Goal: Use online tool/utility: Utilize a website feature to perform a specific function

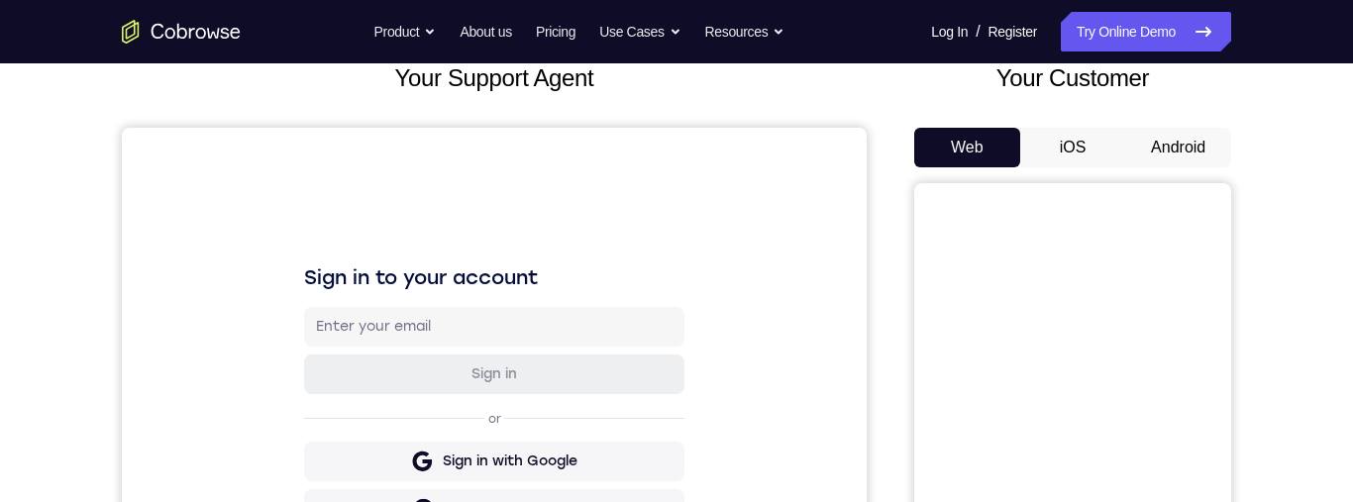
click at [1178, 147] on button "Android" at bounding box center [1178, 148] width 106 height 40
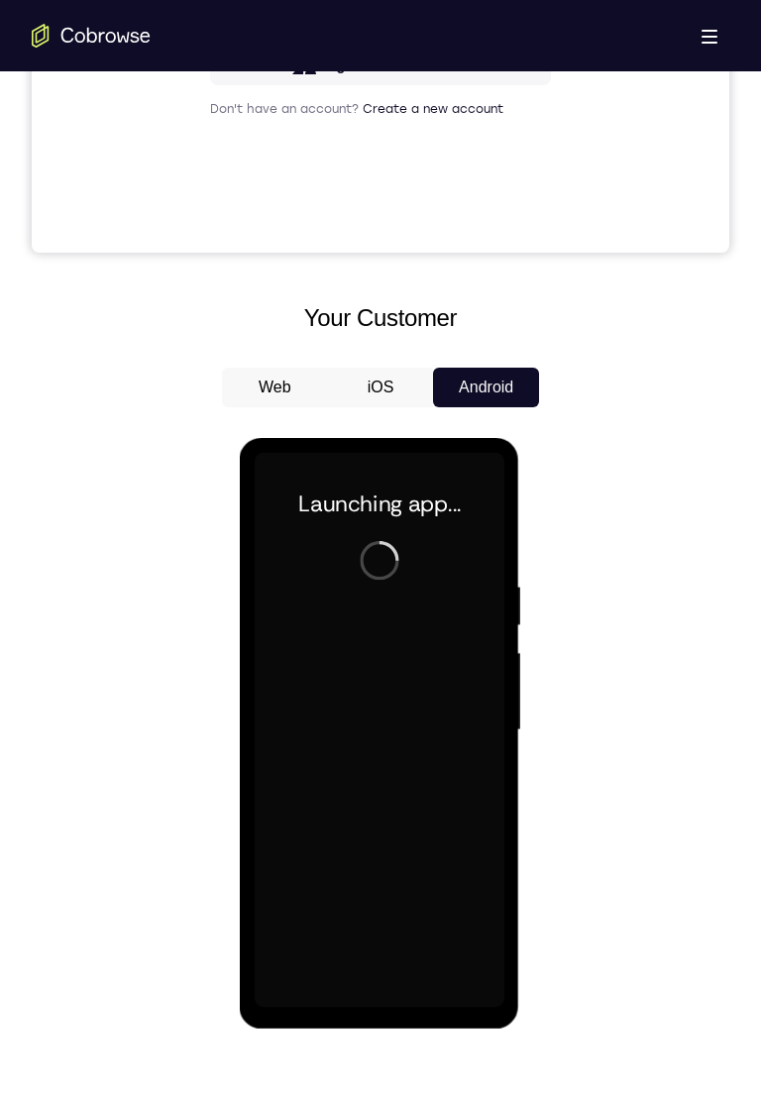
scroll to position [723, 0]
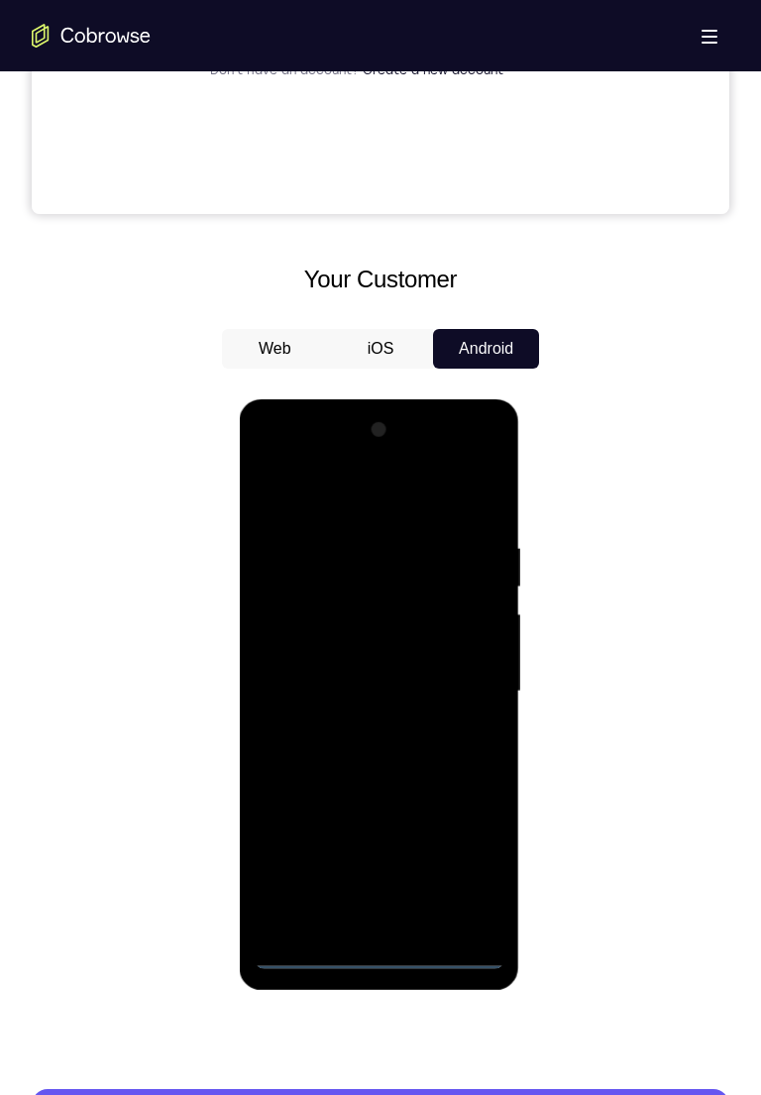
click at [370, 501] on div at bounding box center [379, 691] width 250 height 555
click at [374, 501] on div at bounding box center [379, 691] width 250 height 555
click at [377, 501] on div at bounding box center [379, 691] width 250 height 555
click at [378, 501] on div at bounding box center [379, 691] width 250 height 555
click at [466, 501] on div at bounding box center [379, 691] width 250 height 555
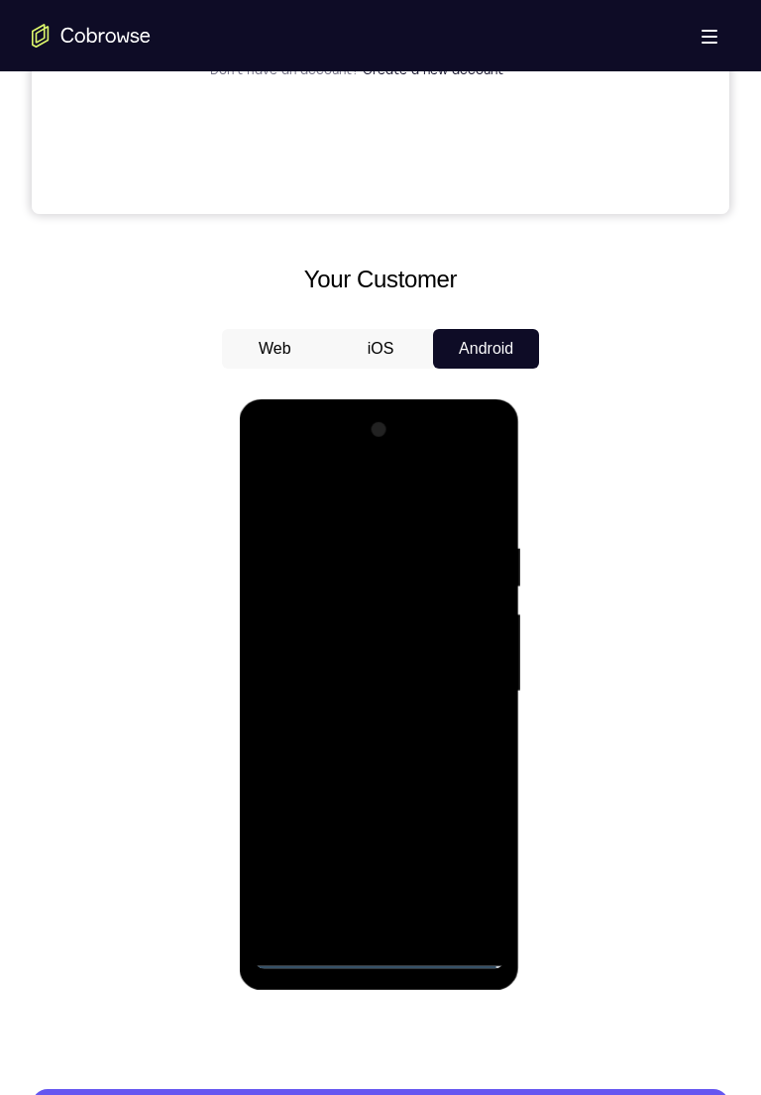
click at [317, 501] on div at bounding box center [379, 691] width 250 height 555
click at [460, 501] on div at bounding box center [379, 691] width 250 height 555
click at [360, 501] on div at bounding box center [379, 691] width 250 height 555
click at [319, 501] on div at bounding box center [379, 691] width 250 height 555
click at [285, 501] on div at bounding box center [379, 691] width 250 height 555
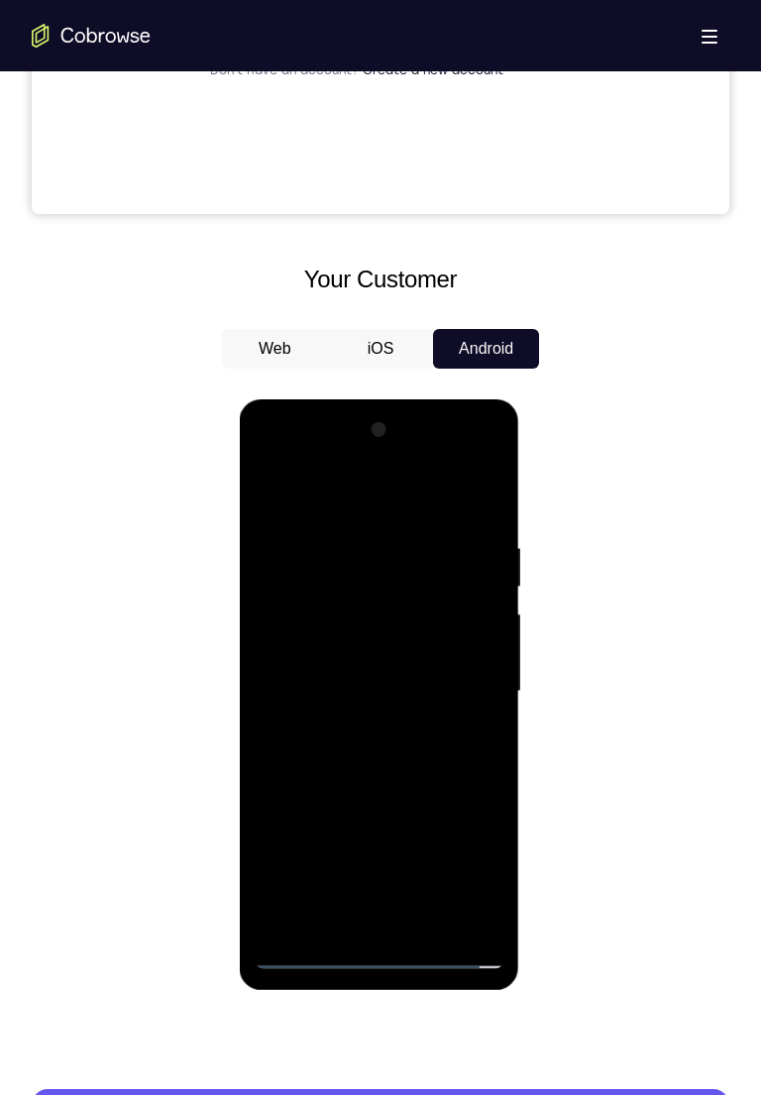
click at [341, 501] on div at bounding box center [379, 691] width 250 height 555
click at [404, 501] on div at bounding box center [379, 691] width 250 height 555
click at [307, 501] on div at bounding box center [379, 691] width 250 height 555
click at [365, 501] on div at bounding box center [379, 691] width 250 height 555
click at [478, 501] on div at bounding box center [379, 691] width 250 height 555
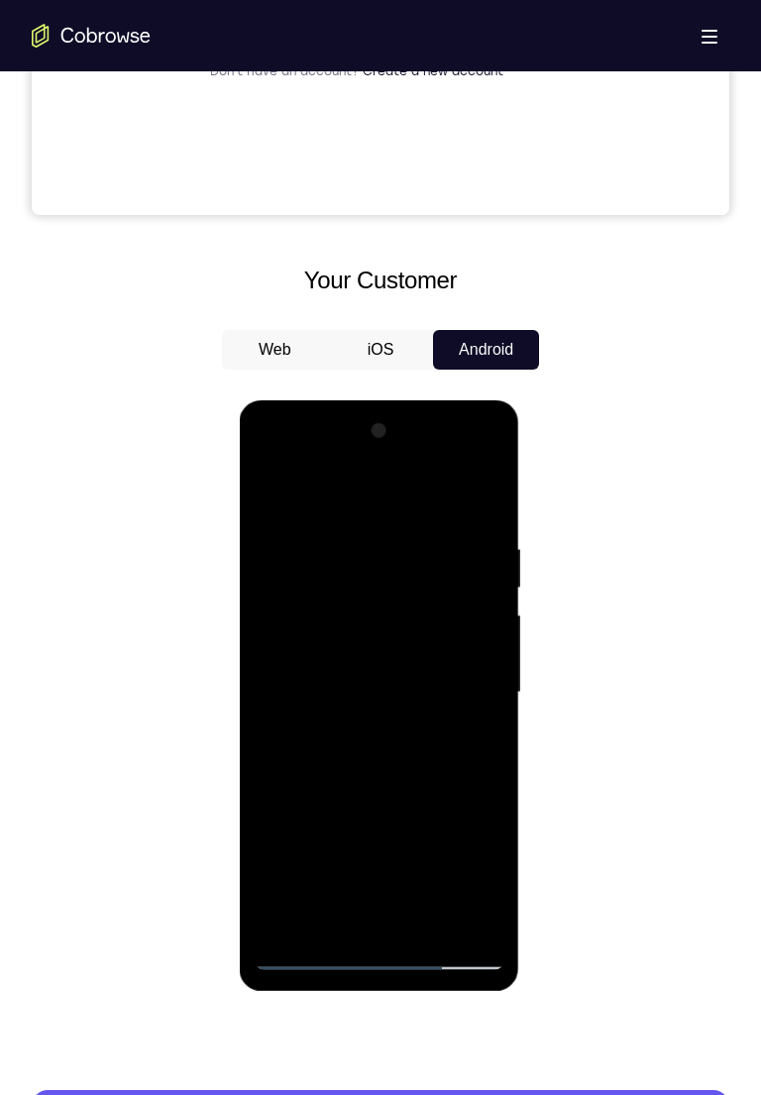
scroll to position [721, 0]
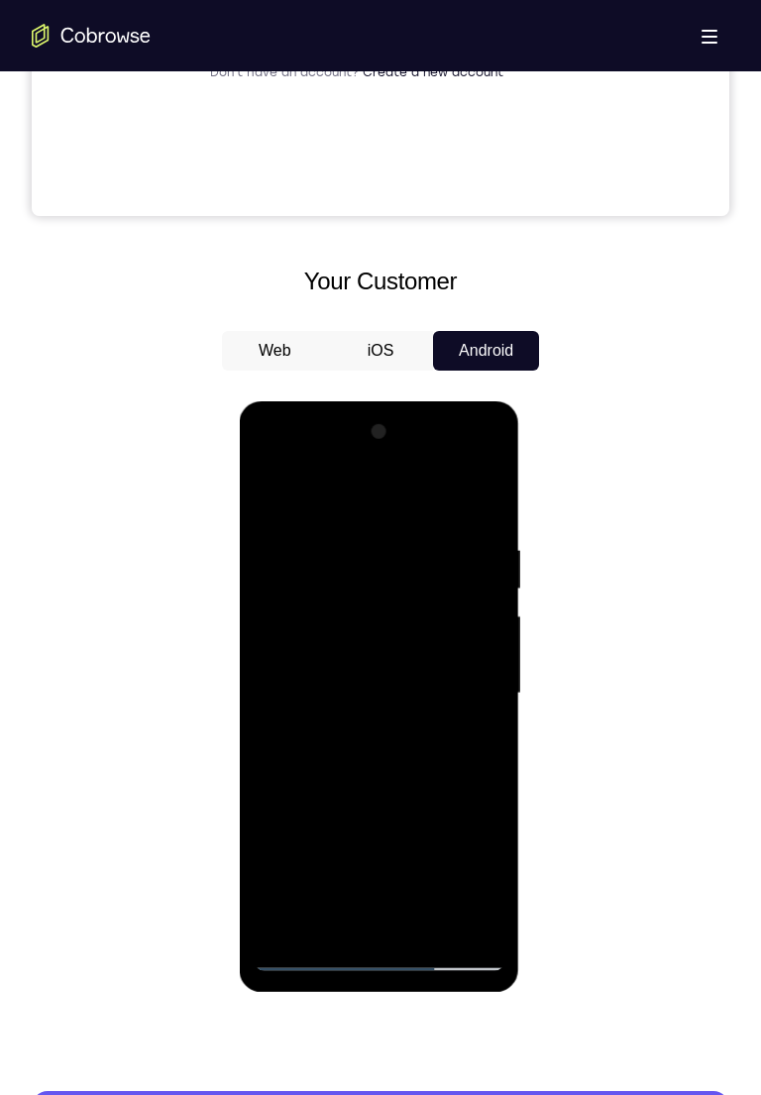
click at [355, 501] on div at bounding box center [379, 693] width 250 height 555
click at [481, 501] on div at bounding box center [379, 693] width 250 height 555
click at [475, 501] on div at bounding box center [379, 693] width 250 height 555
click at [476, 501] on div at bounding box center [379, 693] width 250 height 555
click at [328, 501] on div at bounding box center [379, 693] width 250 height 555
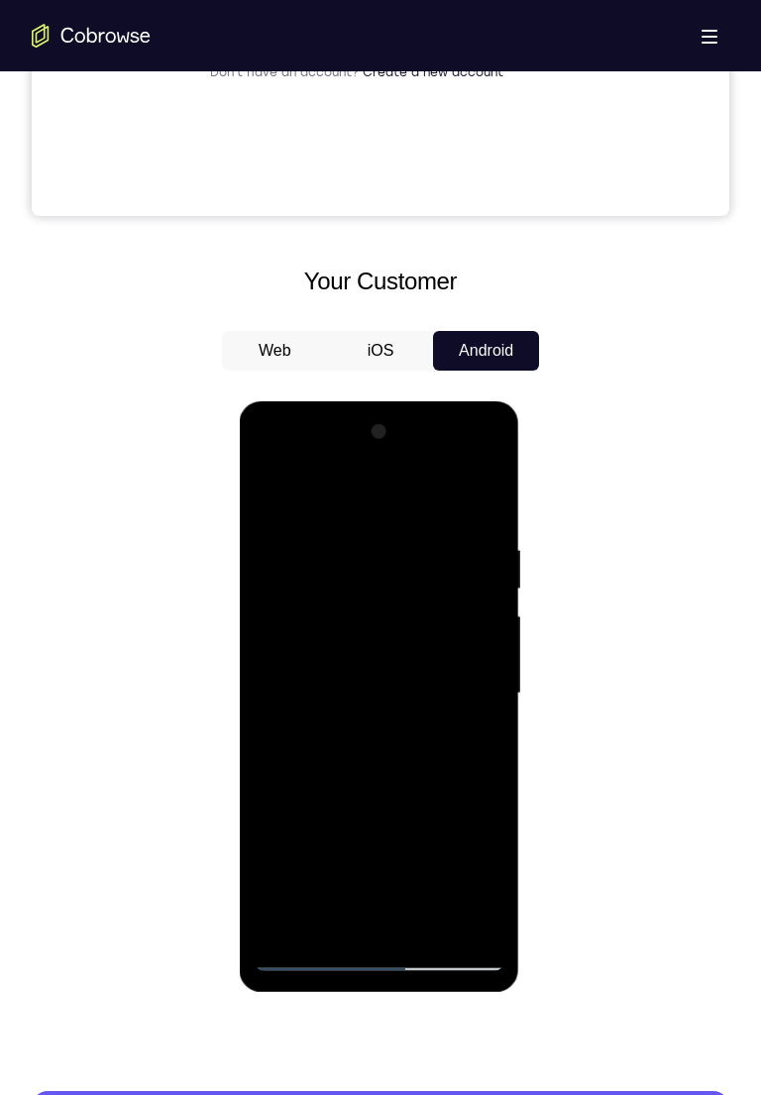
click at [322, 501] on div at bounding box center [379, 693] width 250 height 555
click at [315, 501] on div at bounding box center [379, 693] width 250 height 555
click at [307, 501] on div at bounding box center [379, 693] width 250 height 555
click at [273, 501] on div at bounding box center [379, 693] width 250 height 555
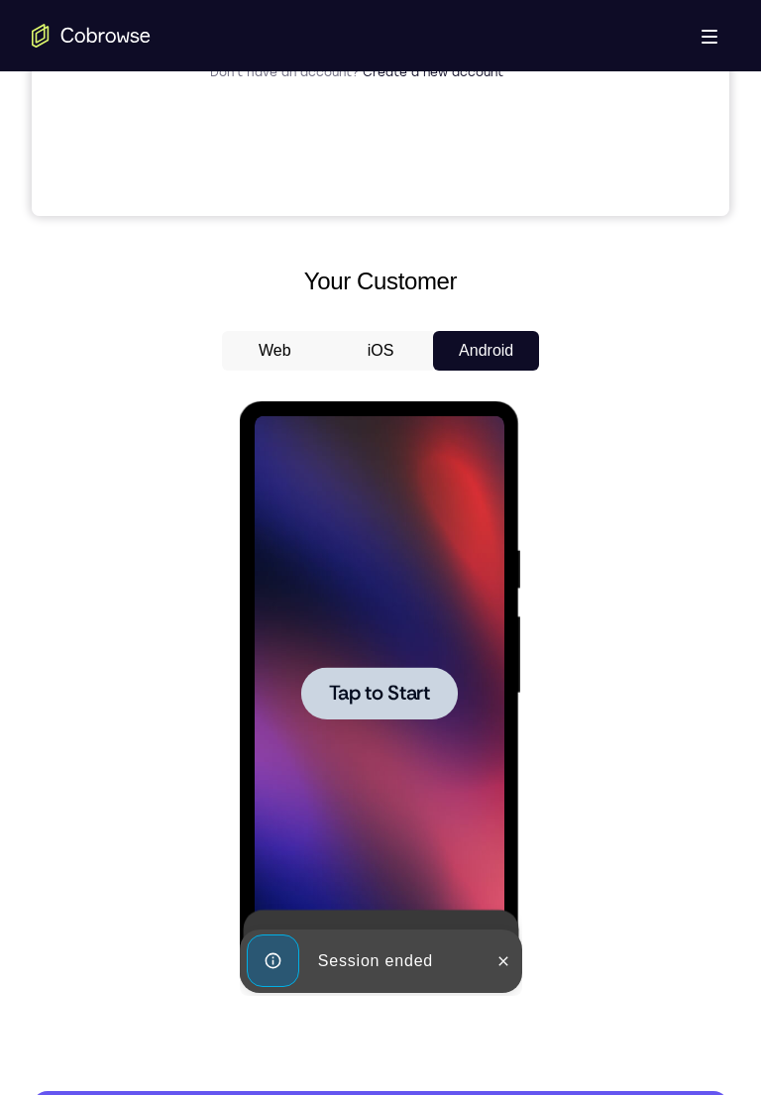
click at [354, 501] on span "Tap to Start" at bounding box center [378, 693] width 101 height 20
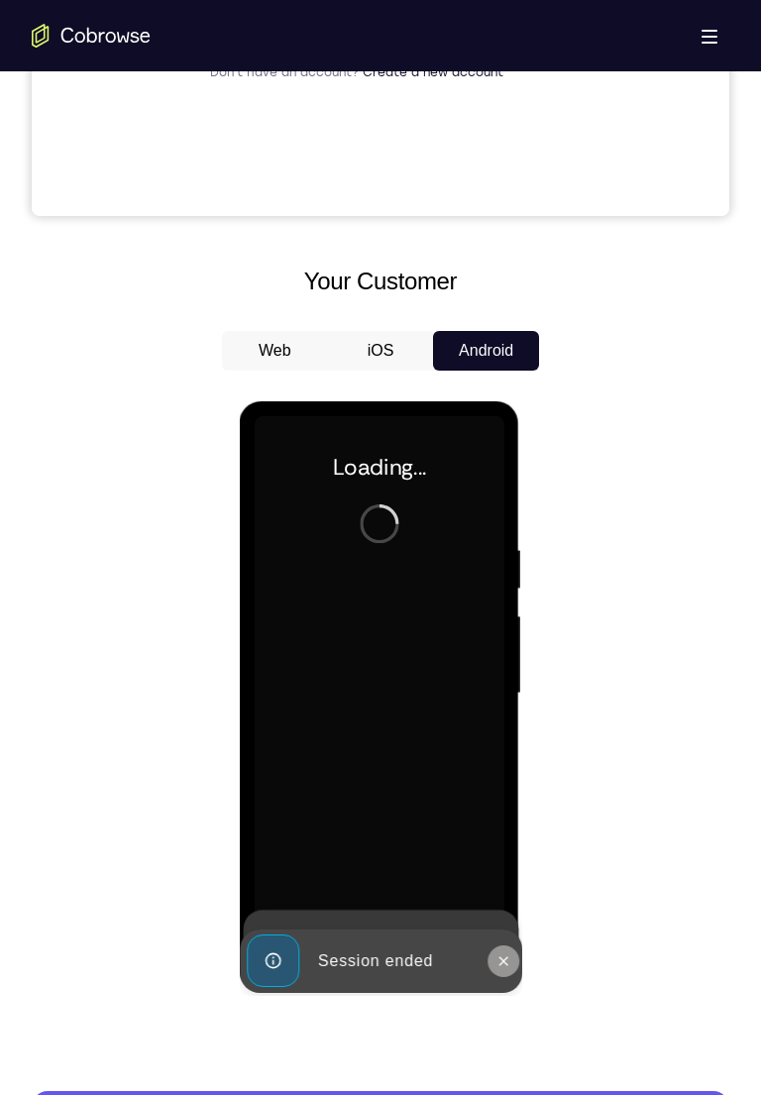
click at [499, 501] on icon at bounding box center [502, 961] width 16 height 16
click at [497, 501] on icon at bounding box center [499, 944] width 16 height 16
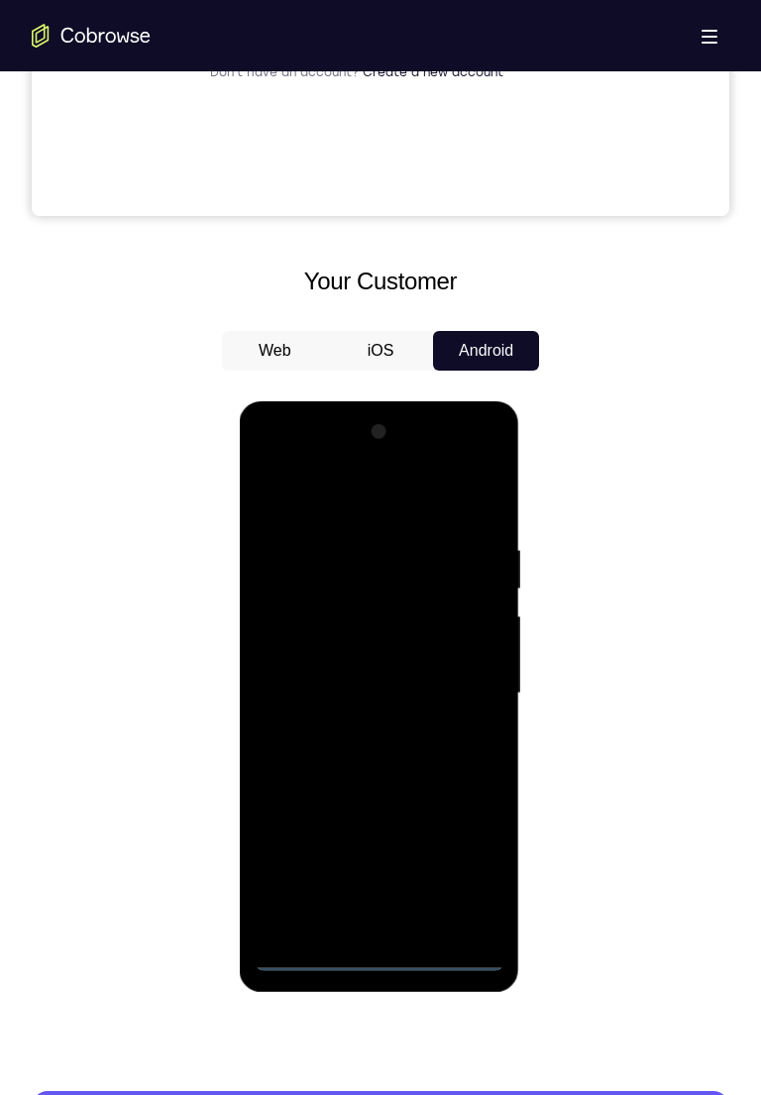
click at [372, 501] on div at bounding box center [379, 693] width 250 height 555
click at [382, 501] on div at bounding box center [379, 693] width 250 height 555
click at [378, 501] on div at bounding box center [379, 693] width 250 height 555
click at [484, 501] on div at bounding box center [379, 693] width 250 height 555
click at [308, 501] on div at bounding box center [379, 693] width 250 height 555
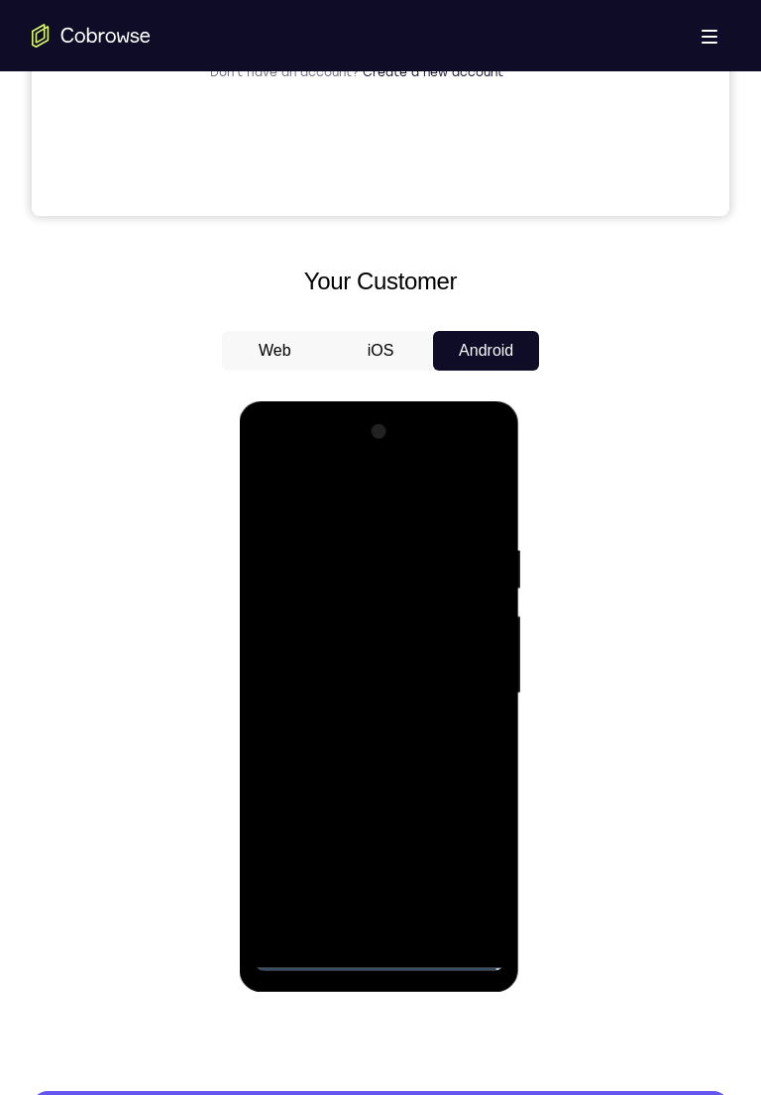
click at [456, 501] on div at bounding box center [379, 693] width 250 height 555
click at [355, 501] on div at bounding box center [379, 693] width 250 height 555
click at [292, 501] on div at bounding box center [379, 693] width 250 height 555
click at [327, 501] on div at bounding box center [379, 693] width 250 height 555
click at [453, 501] on div at bounding box center [379, 693] width 250 height 555
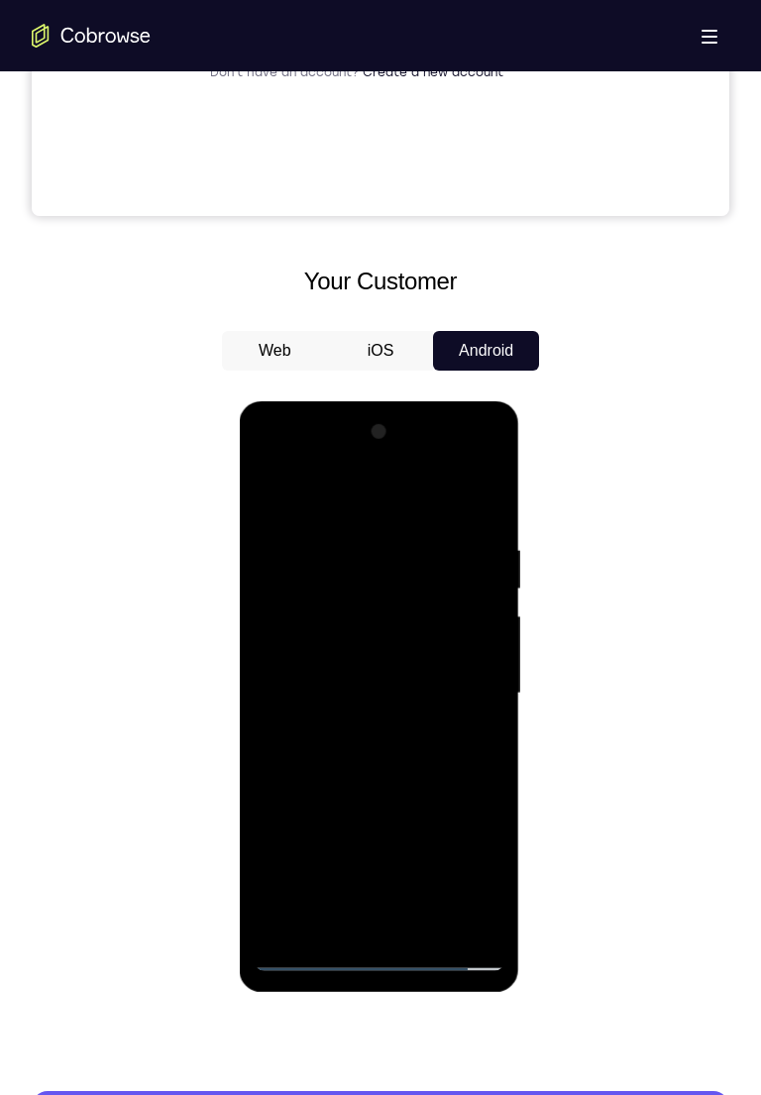
click at [340, 501] on div at bounding box center [379, 693] width 250 height 555
click at [281, 501] on div at bounding box center [379, 693] width 250 height 555
click at [440, 501] on div at bounding box center [379, 693] width 250 height 555
click at [432, 501] on div at bounding box center [379, 693] width 250 height 555
click at [271, 501] on div at bounding box center [379, 693] width 250 height 555
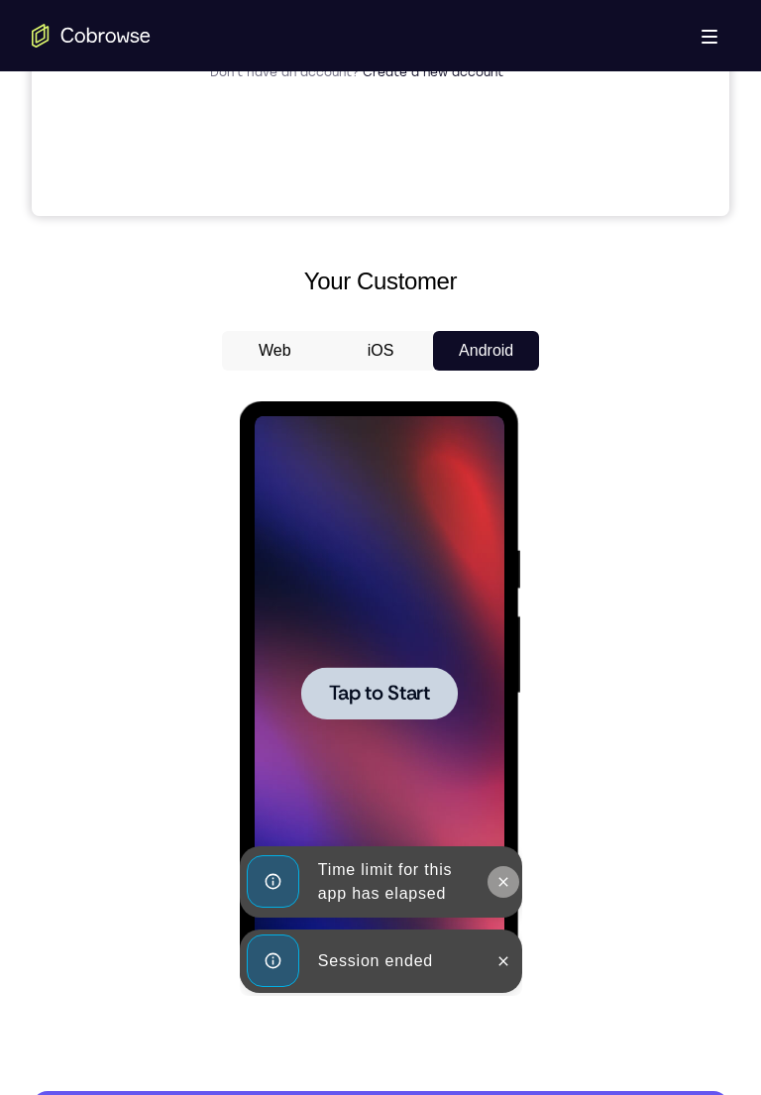
click at [500, 501] on icon at bounding box center [502, 882] width 16 height 16
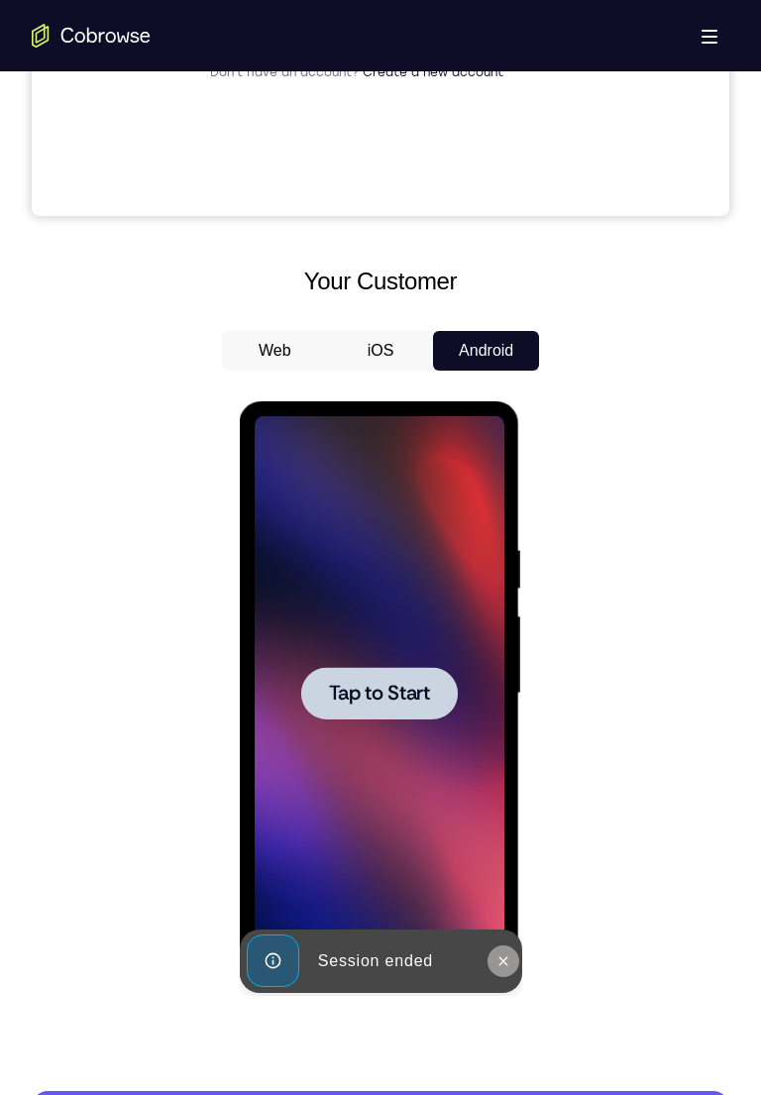
click at [504, 501] on icon at bounding box center [502, 961] width 16 height 16
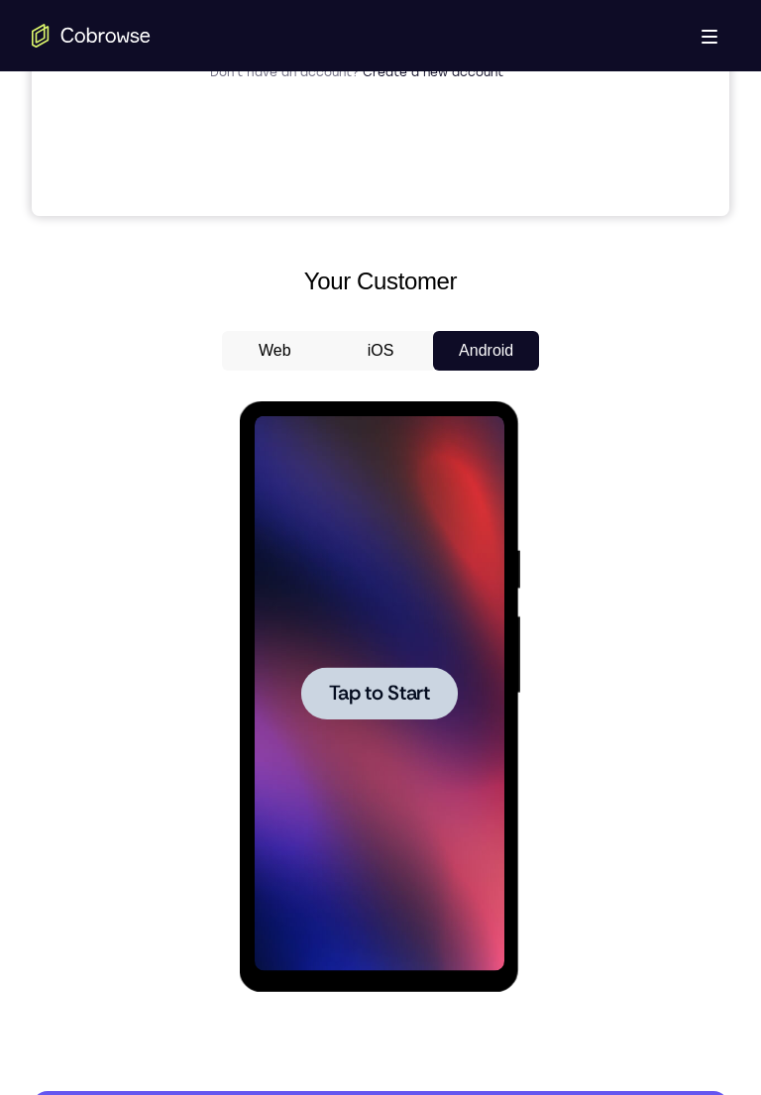
click at [380, 501] on span "Tap to Start" at bounding box center [378, 693] width 101 height 20
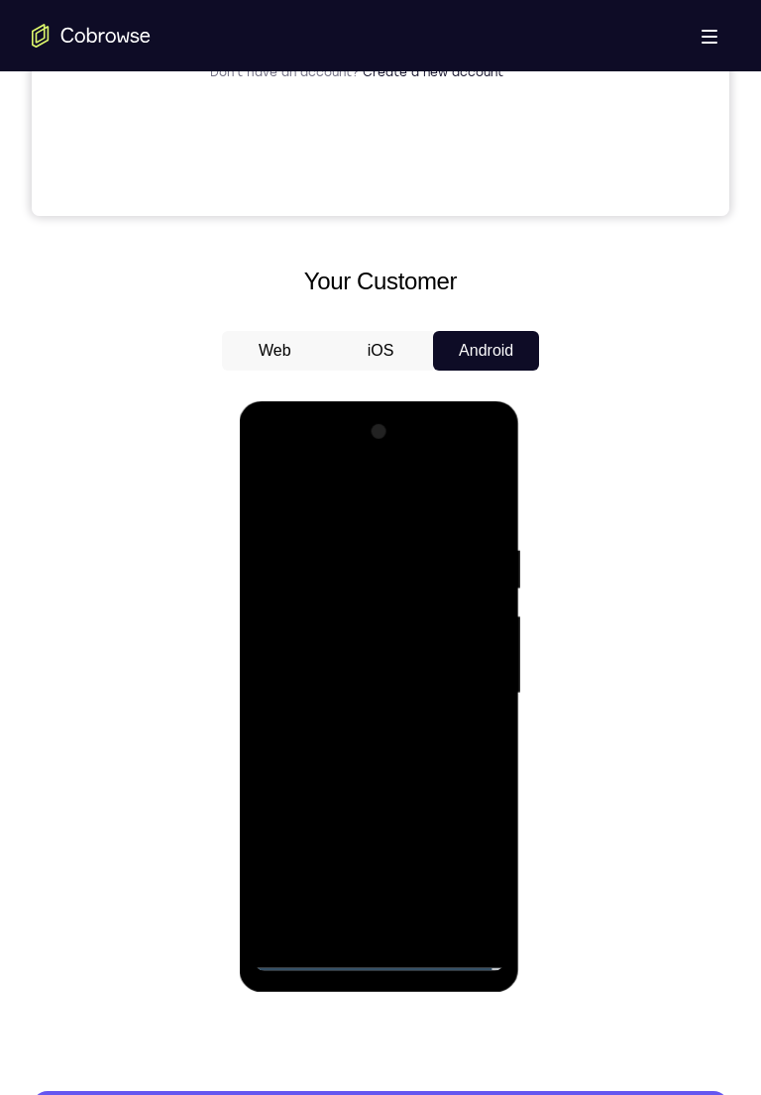
click at [376, 501] on div at bounding box center [379, 693] width 250 height 555
click at [459, 501] on div at bounding box center [379, 693] width 250 height 555
click at [469, 501] on div at bounding box center [379, 693] width 250 height 555
click at [333, 501] on div at bounding box center [379, 693] width 250 height 555
click at [461, 501] on div at bounding box center [379, 693] width 250 height 555
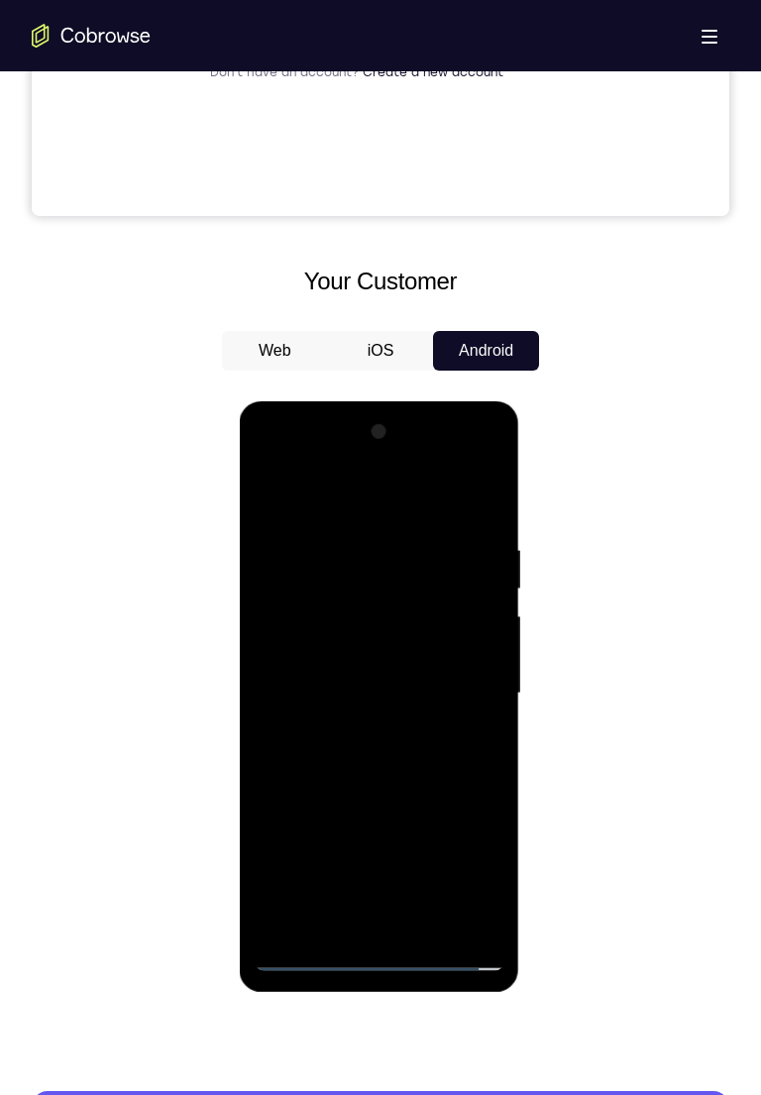
click at [357, 501] on div at bounding box center [379, 693] width 250 height 555
click at [347, 501] on div at bounding box center [379, 693] width 250 height 555
click at [369, 501] on div at bounding box center [379, 693] width 250 height 555
click at [353, 501] on div at bounding box center [379, 693] width 250 height 555
click at [327, 501] on div at bounding box center [379, 693] width 250 height 555
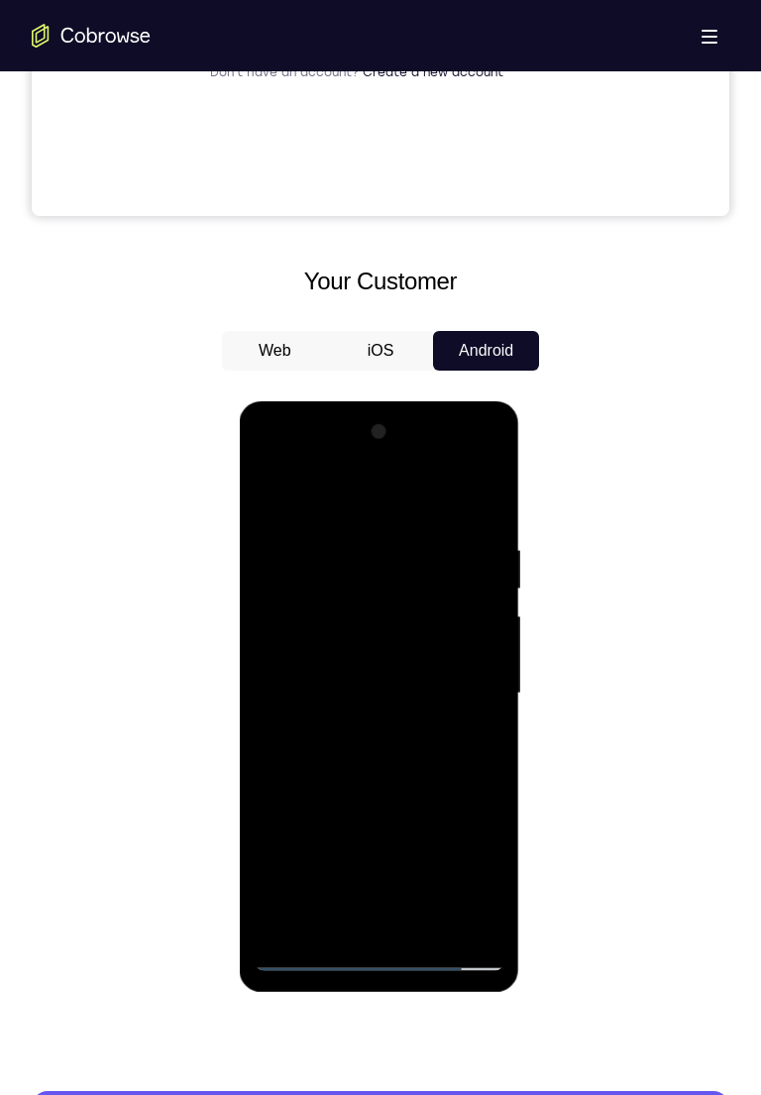
click at [337, 501] on div at bounding box center [379, 693] width 250 height 555
click at [471, 501] on div at bounding box center [379, 693] width 250 height 555
click at [338, 501] on div at bounding box center [379, 693] width 250 height 555
click at [319, 484] on div at bounding box center [379, 693] width 250 height 555
click at [350, 501] on div at bounding box center [379, 693] width 250 height 555
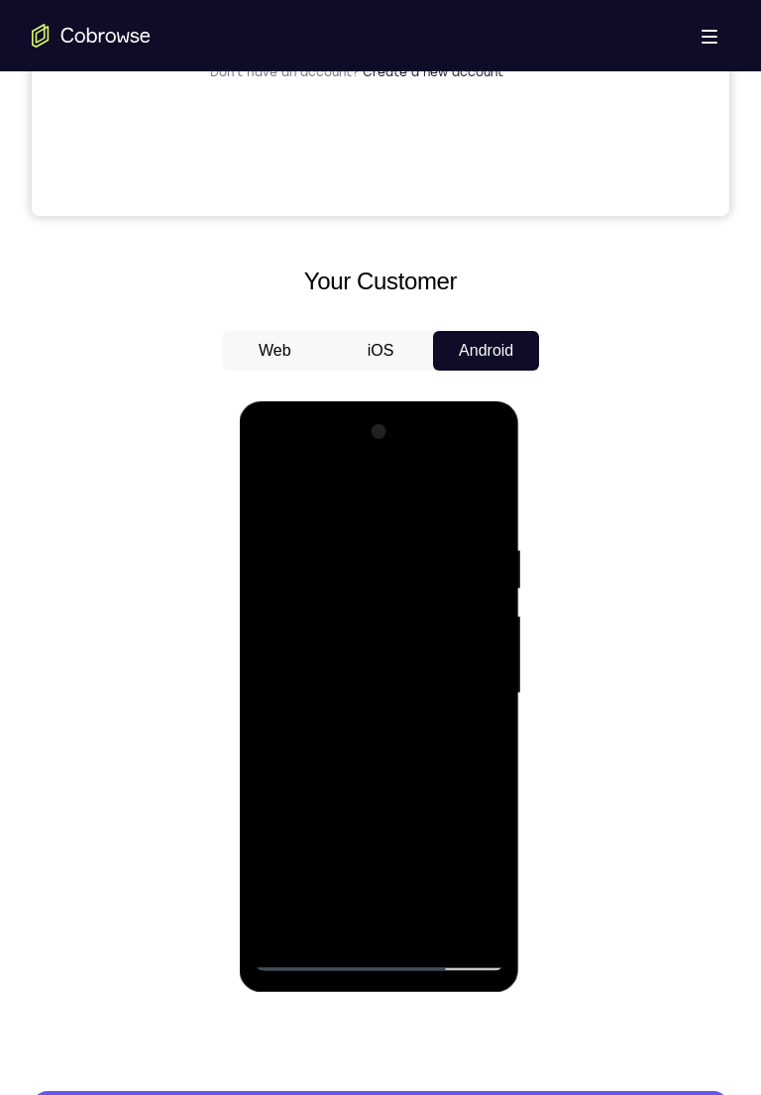
click at [343, 501] on div at bounding box center [379, 693] width 250 height 555
click at [306, 501] on div at bounding box center [379, 693] width 250 height 555
click at [271, 501] on div at bounding box center [379, 693] width 250 height 555
click at [275, 488] on div at bounding box center [379, 693] width 250 height 555
click at [381, 501] on div at bounding box center [379, 693] width 250 height 555
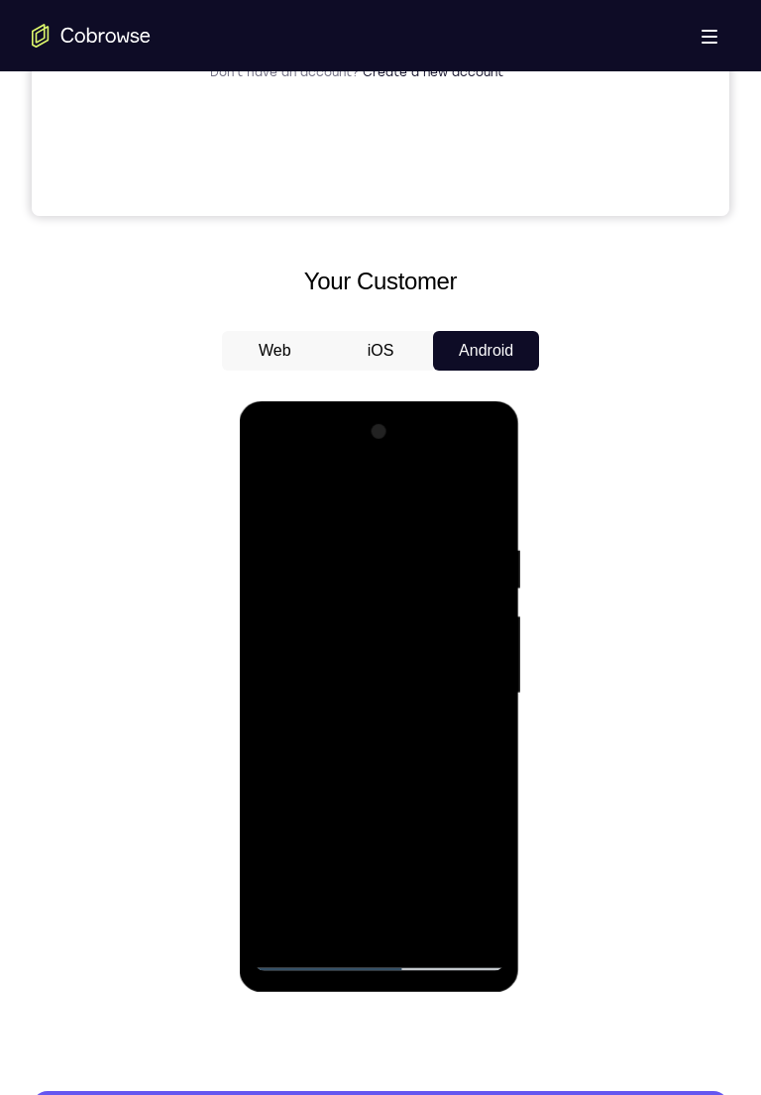
click at [281, 483] on div at bounding box center [379, 693] width 250 height 555
click at [291, 501] on div at bounding box center [379, 693] width 250 height 555
click at [274, 493] on div at bounding box center [379, 693] width 250 height 555
click at [260, 501] on div at bounding box center [379, 693] width 250 height 555
click at [266, 495] on div at bounding box center [379, 693] width 250 height 555
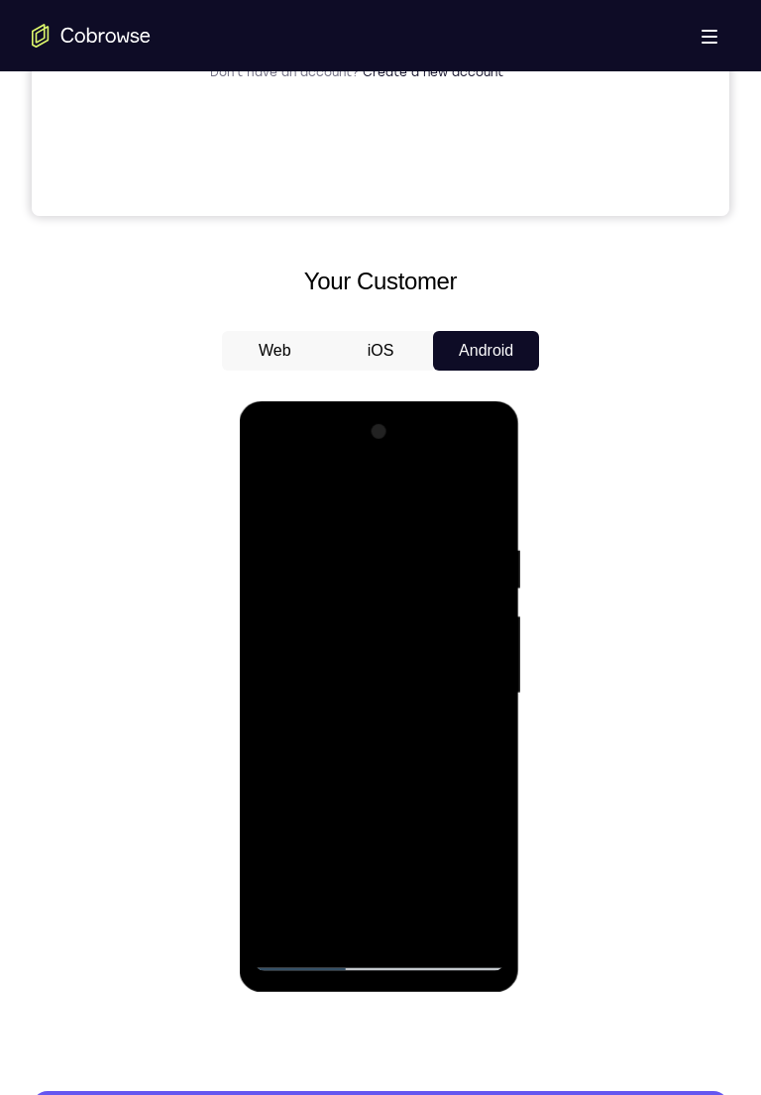
click at [286, 501] on div at bounding box center [379, 693] width 250 height 555
click at [454, 501] on div at bounding box center [379, 693] width 250 height 555
click at [273, 501] on div at bounding box center [379, 693] width 250 height 555
click at [328, 501] on div at bounding box center [379, 693] width 250 height 555
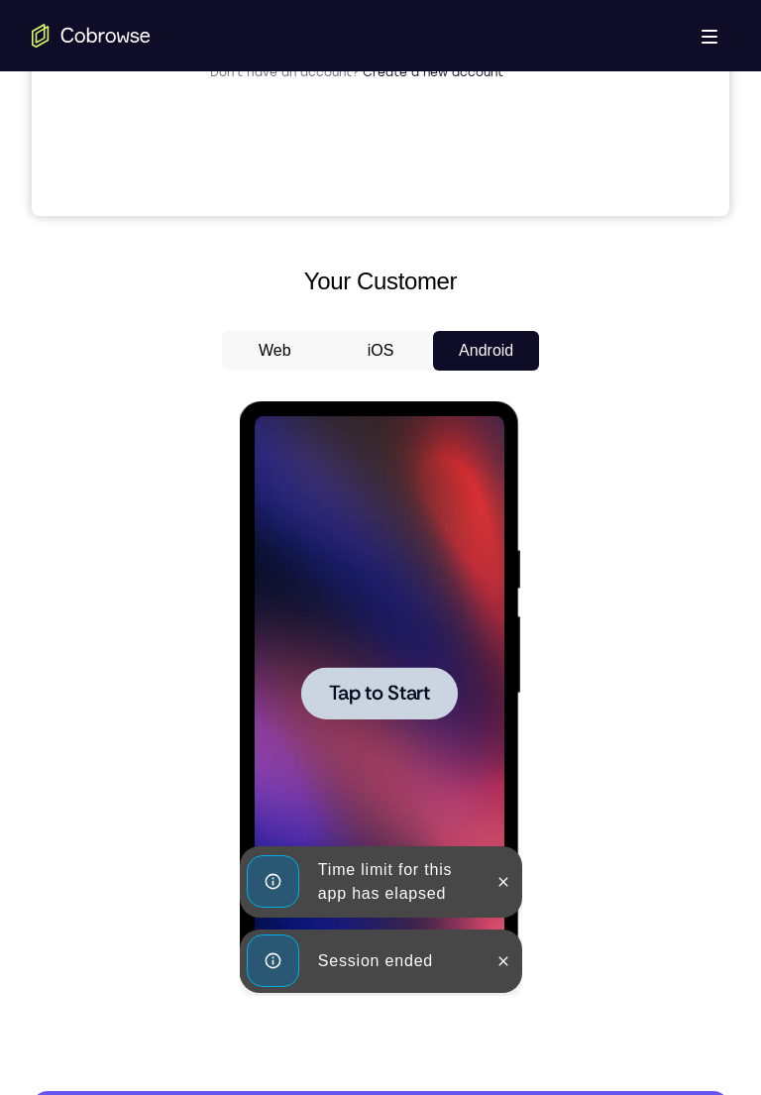
click at [354, 501] on span "Tap to Start" at bounding box center [378, 693] width 101 height 20
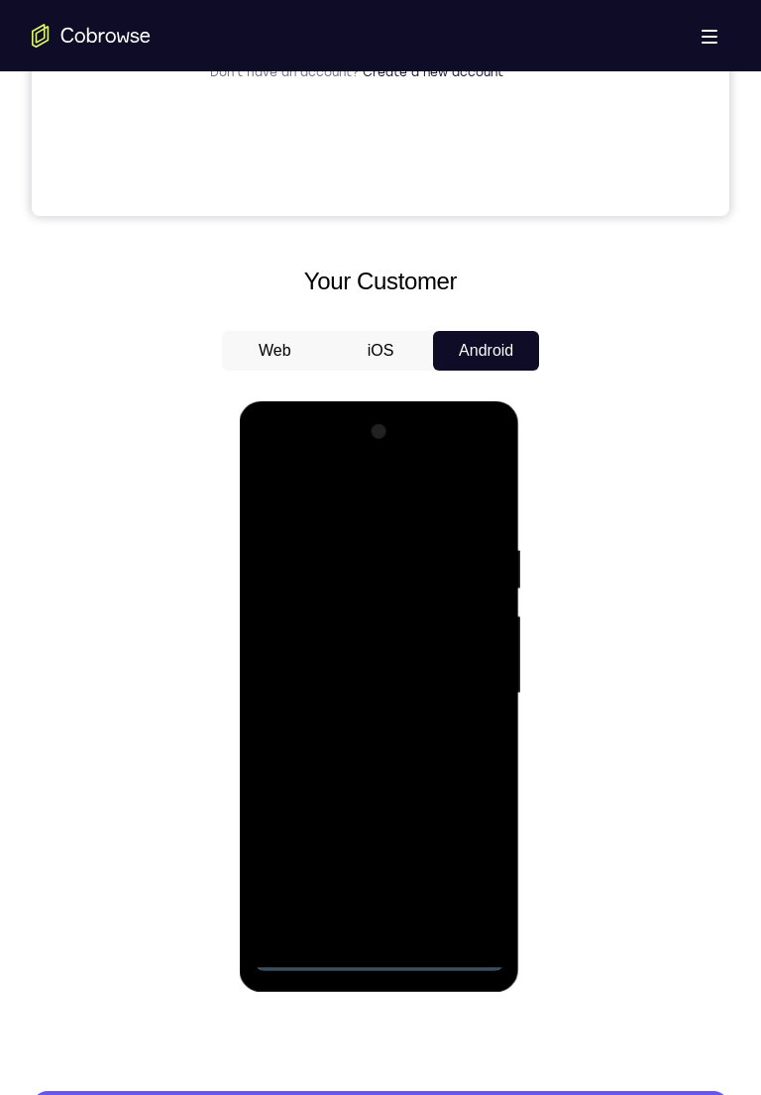
click at [381, 501] on div at bounding box center [379, 693] width 250 height 555
click at [470, 501] on div at bounding box center [379, 693] width 250 height 555
click at [344, 501] on div at bounding box center [379, 693] width 250 height 555
click at [450, 501] on div at bounding box center [379, 693] width 250 height 555
click at [350, 501] on div at bounding box center [379, 693] width 250 height 555
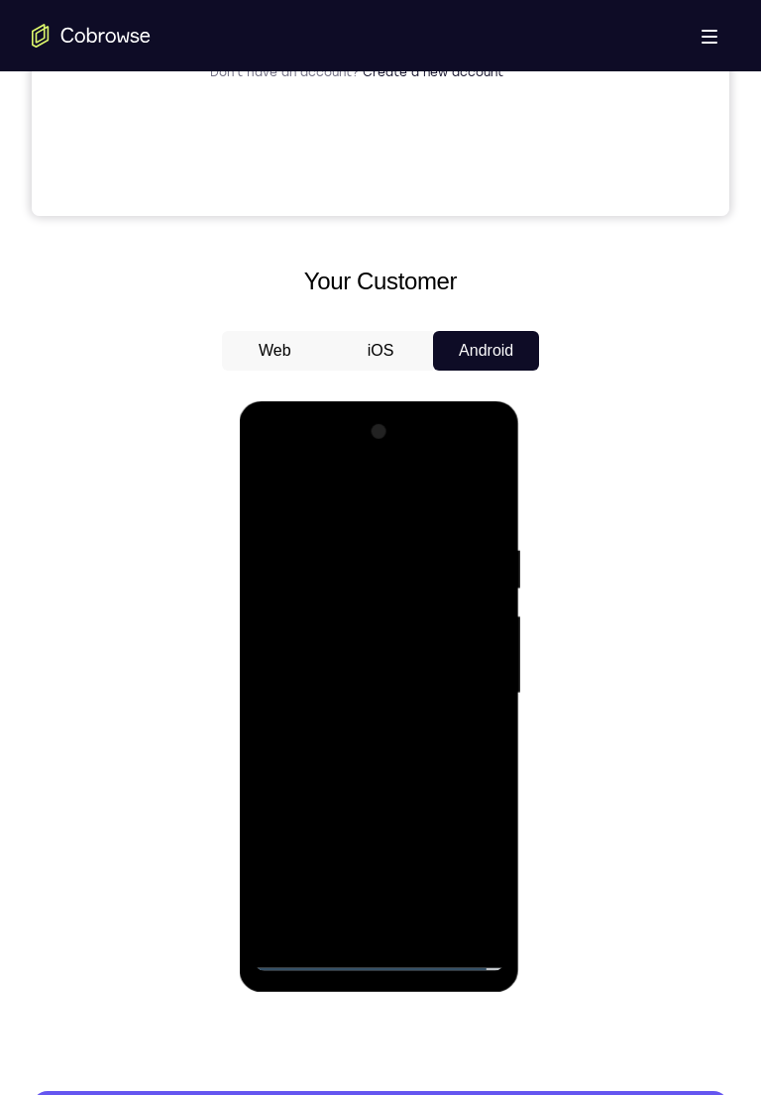
click at [377, 501] on div at bounding box center [379, 693] width 250 height 555
click at [311, 501] on div at bounding box center [379, 693] width 250 height 555
click at [307, 501] on div at bounding box center [379, 693] width 250 height 555
click at [287, 501] on div at bounding box center [379, 693] width 250 height 555
click at [466, 501] on div at bounding box center [379, 693] width 250 height 555
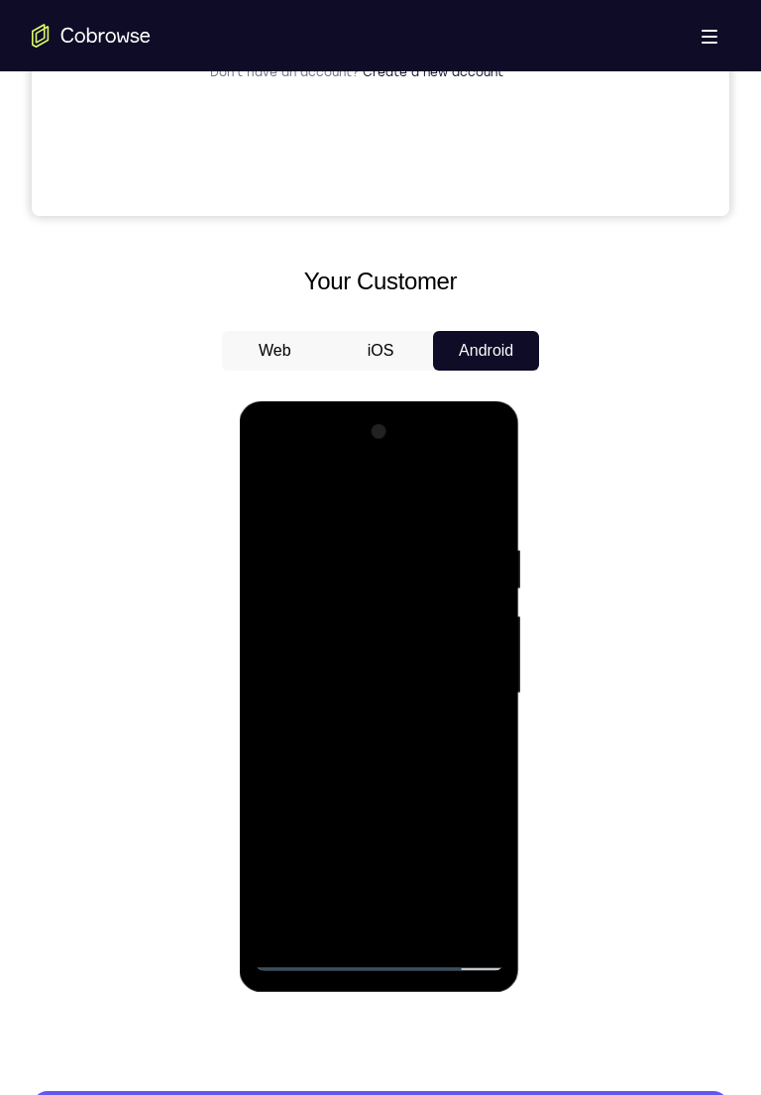
click at [473, 501] on div at bounding box center [379, 693] width 250 height 555
click at [331, 501] on div at bounding box center [379, 693] width 250 height 555
click at [315, 501] on div at bounding box center [379, 693] width 250 height 555
click at [337, 501] on div at bounding box center [379, 693] width 250 height 555
click at [359, 501] on div at bounding box center [379, 693] width 250 height 555
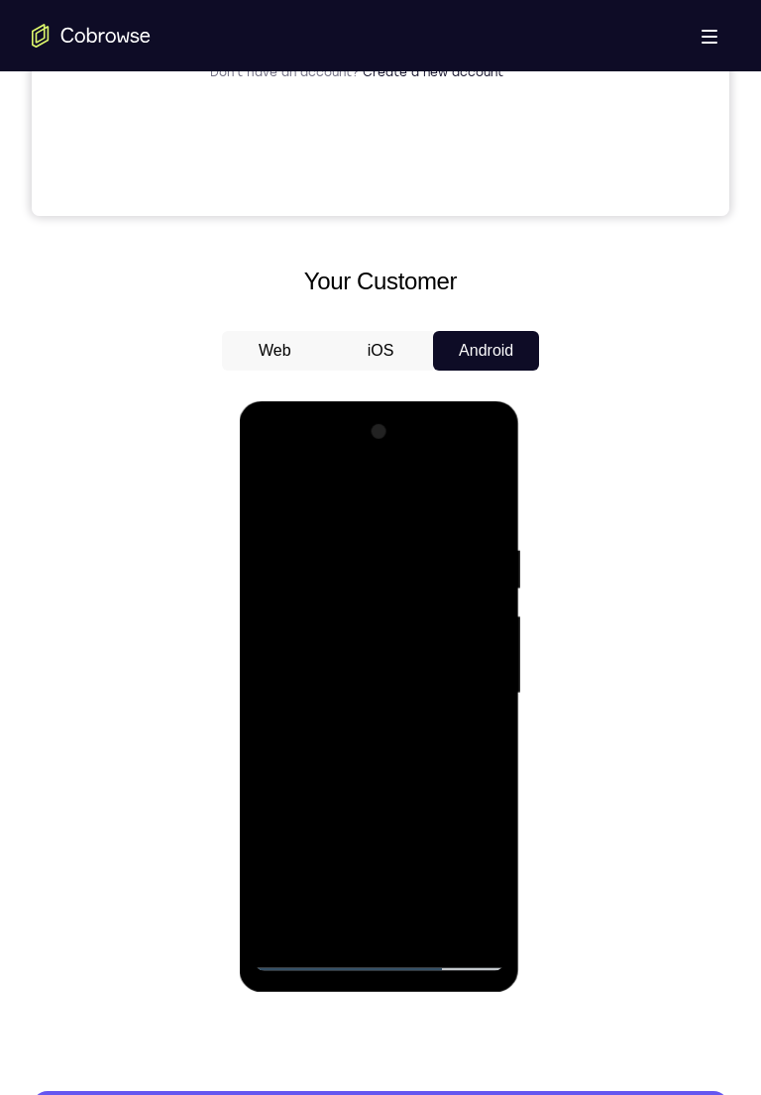
click at [283, 501] on div at bounding box center [379, 693] width 250 height 555
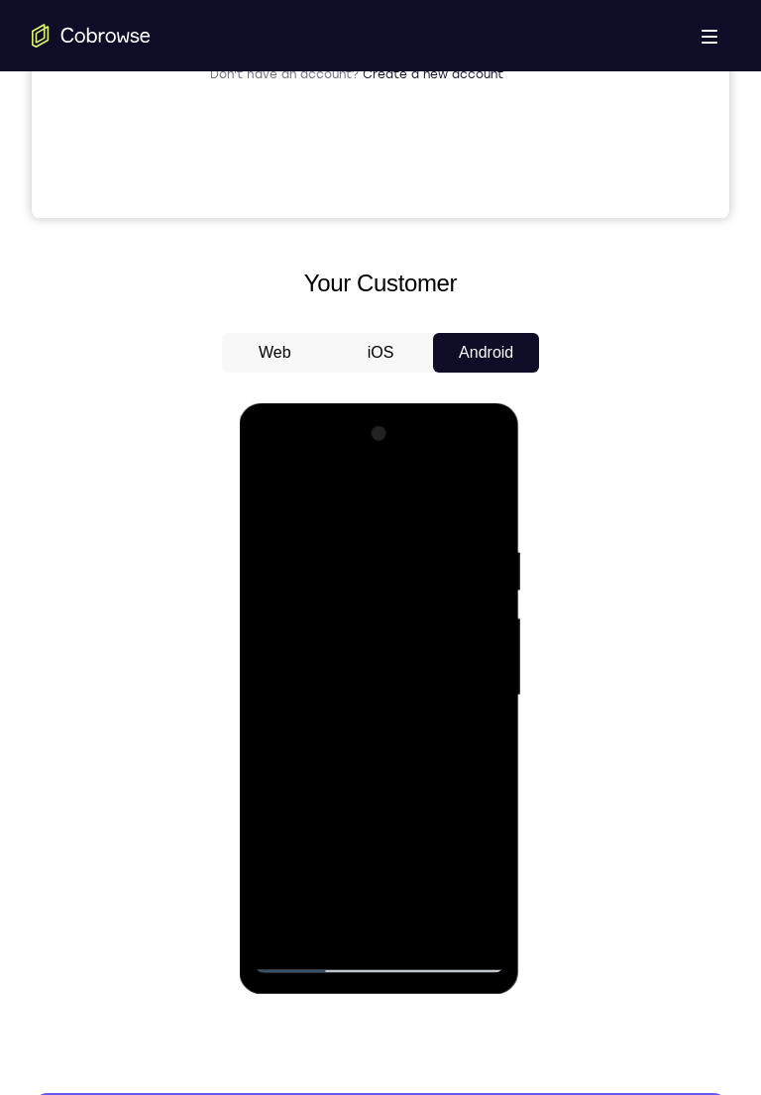
scroll to position [779, 0]
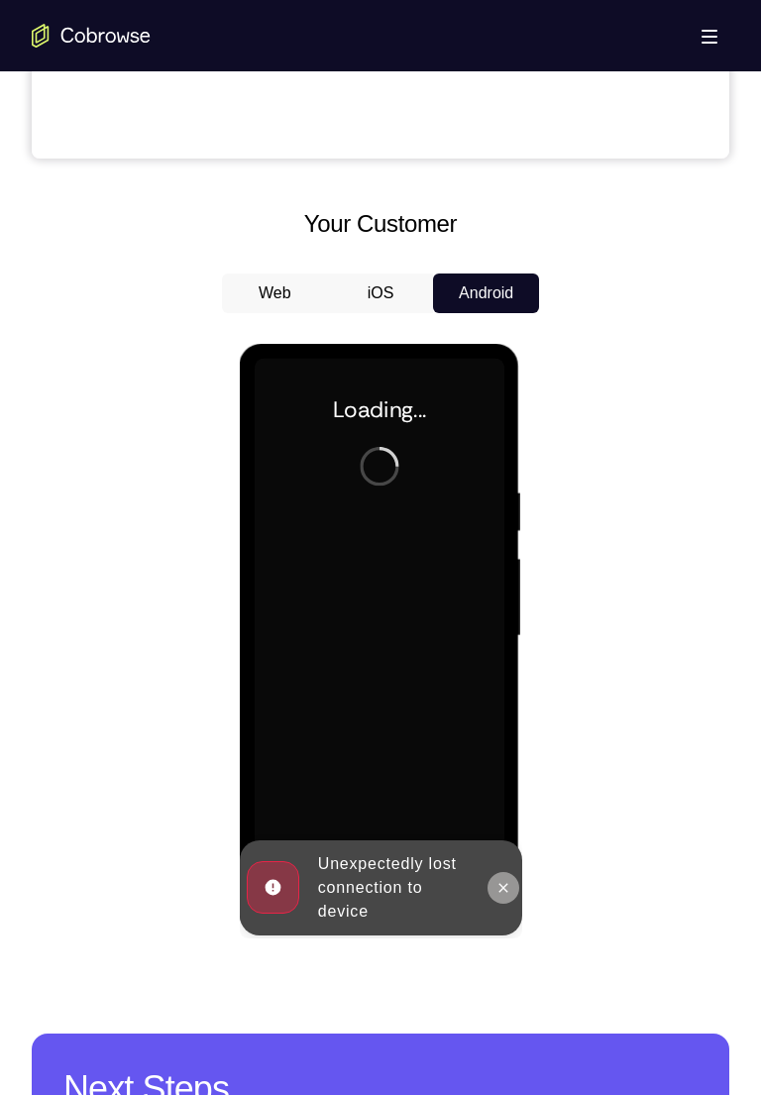
click at [505, 501] on button at bounding box center [502, 888] width 32 height 32
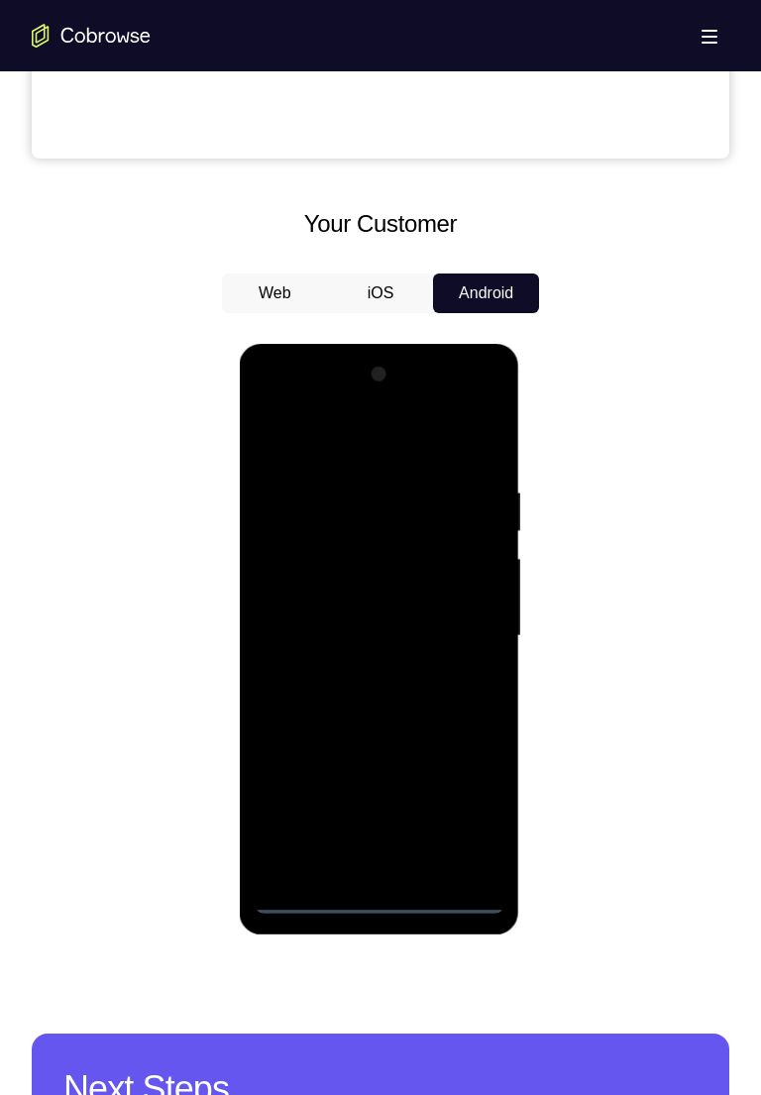
click at [370, 501] on div at bounding box center [379, 636] width 250 height 555
click at [368, 501] on div at bounding box center [379, 636] width 250 height 555
click at [369, 501] on div at bounding box center [379, 636] width 250 height 555
click at [374, 501] on div at bounding box center [379, 636] width 250 height 555
click at [378, 501] on div at bounding box center [379, 636] width 250 height 555
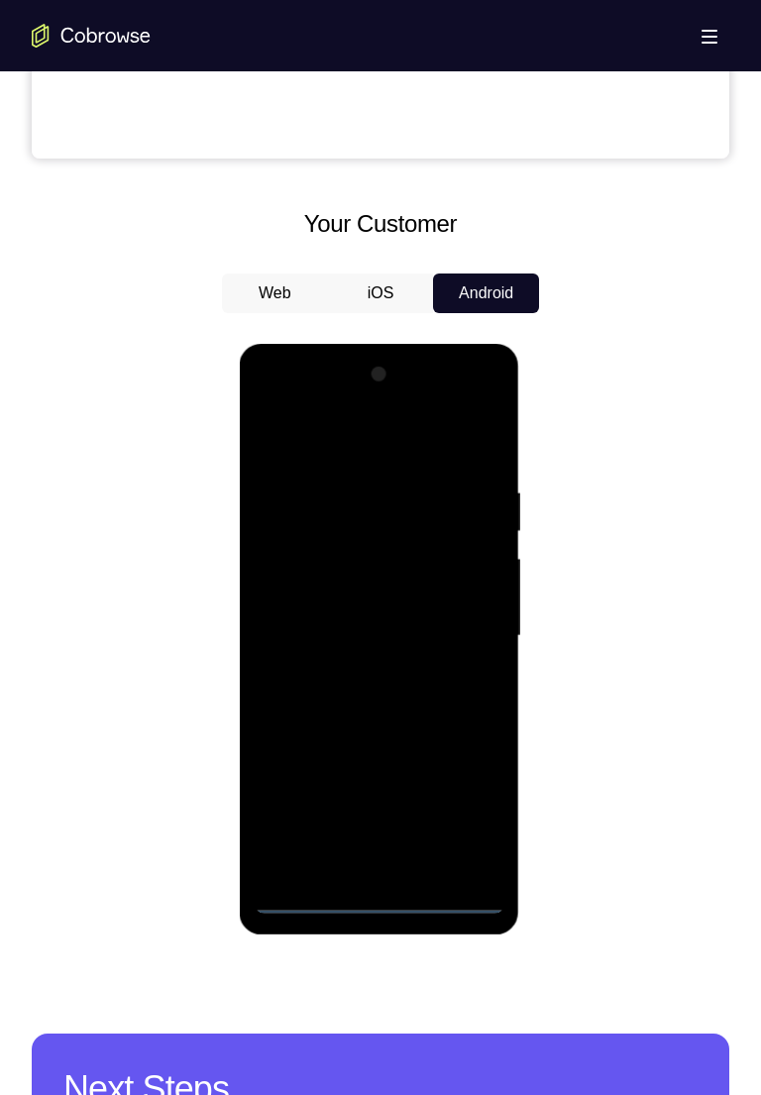
click at [377, 501] on div at bounding box center [379, 636] width 250 height 555
click at [478, 501] on div at bounding box center [379, 636] width 250 height 555
click at [315, 444] on div at bounding box center [379, 636] width 250 height 555
click at [451, 501] on div at bounding box center [379, 636] width 250 height 555
click at [353, 501] on div at bounding box center [379, 636] width 250 height 555
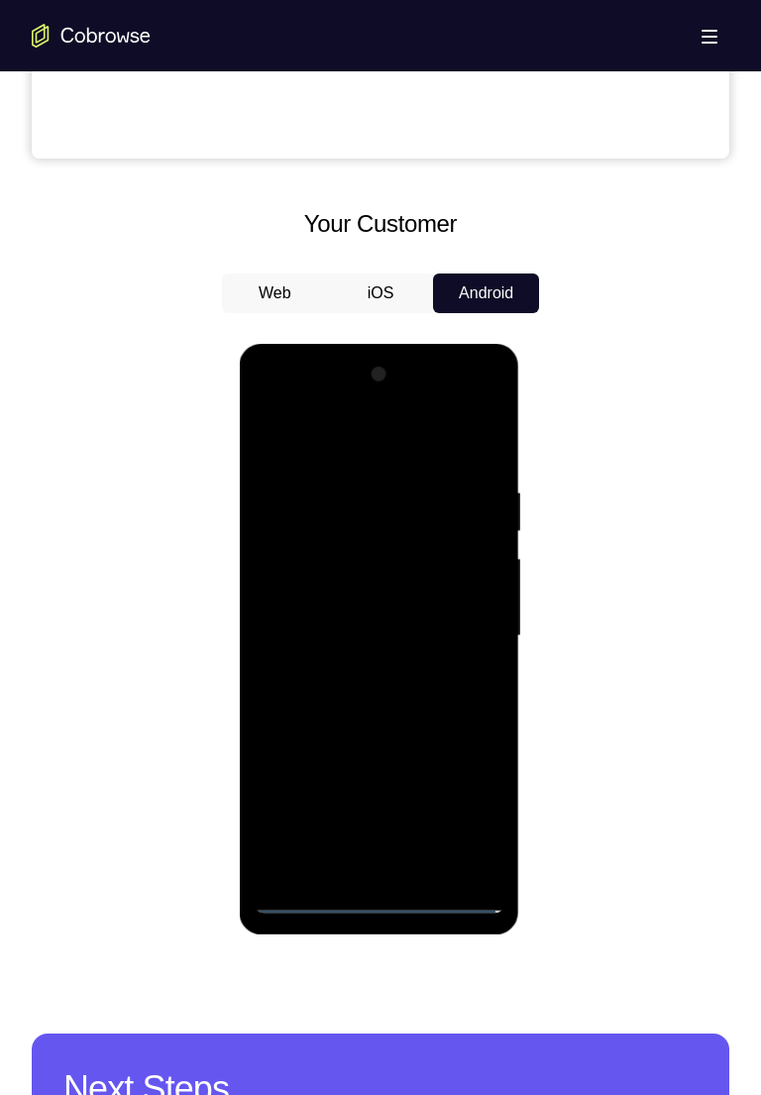
click at [340, 501] on div at bounding box center [379, 636] width 250 height 555
click at [378, 501] on div at bounding box center [379, 636] width 250 height 555
click at [472, 501] on div at bounding box center [379, 636] width 250 height 555
click at [478, 501] on div at bounding box center [379, 636] width 250 height 555
click at [293, 501] on div at bounding box center [379, 636] width 250 height 555
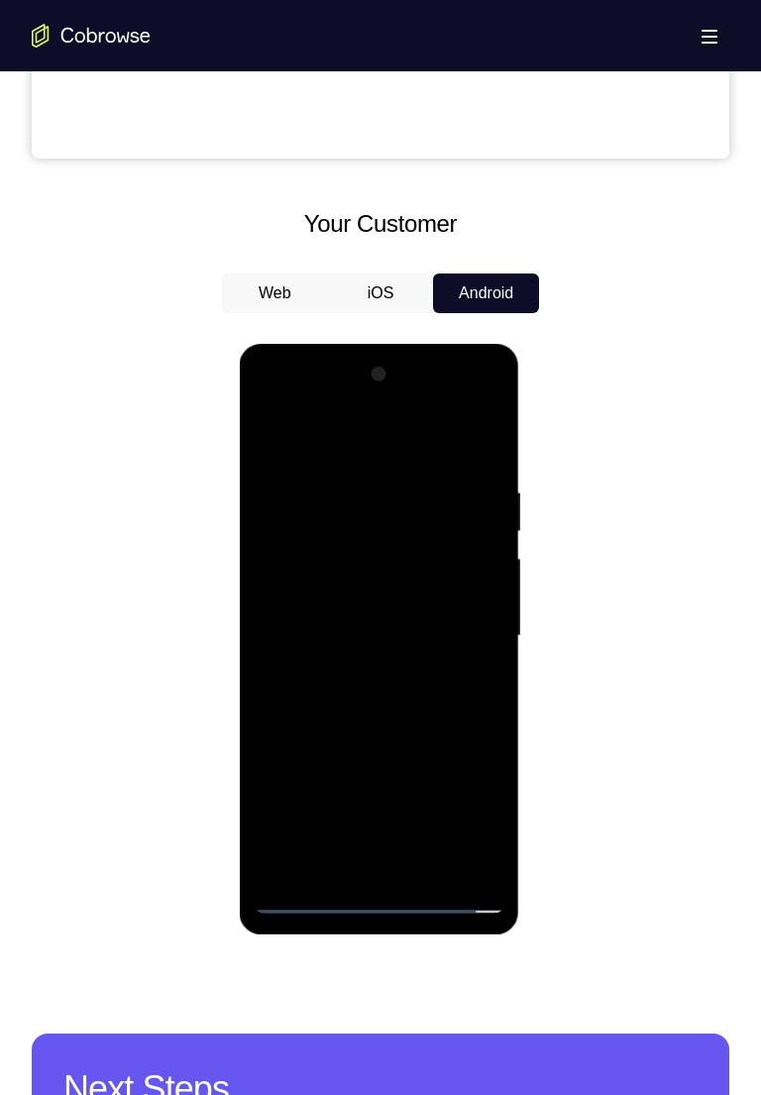
click at [341, 501] on div at bounding box center [379, 636] width 250 height 555
click at [360, 501] on div at bounding box center [379, 636] width 250 height 555
click at [288, 501] on div at bounding box center [379, 636] width 250 height 555
click at [278, 501] on div at bounding box center [379, 636] width 250 height 555
click at [339, 501] on div at bounding box center [379, 636] width 250 height 555
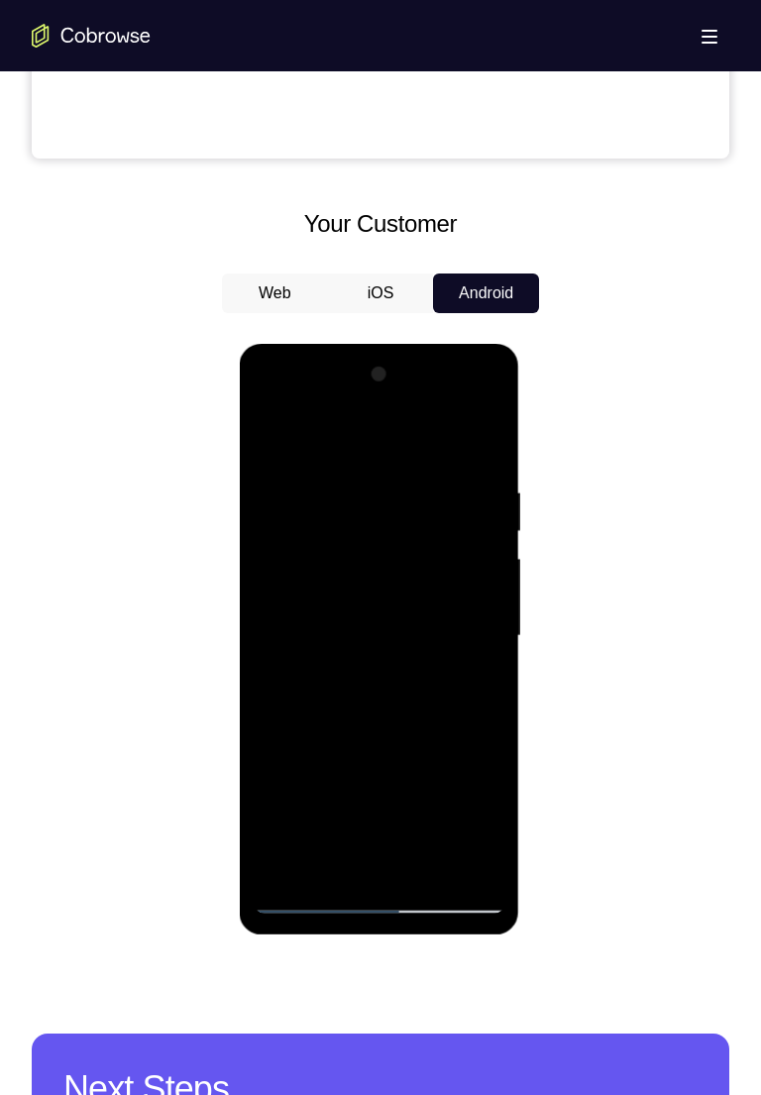
click at [300, 440] on div at bounding box center [379, 636] width 250 height 555
click at [316, 469] on div at bounding box center [379, 636] width 250 height 555
click at [452, 501] on div at bounding box center [379, 636] width 250 height 555
click at [280, 440] on div at bounding box center [379, 636] width 250 height 555
click at [300, 501] on div at bounding box center [379, 636] width 250 height 555
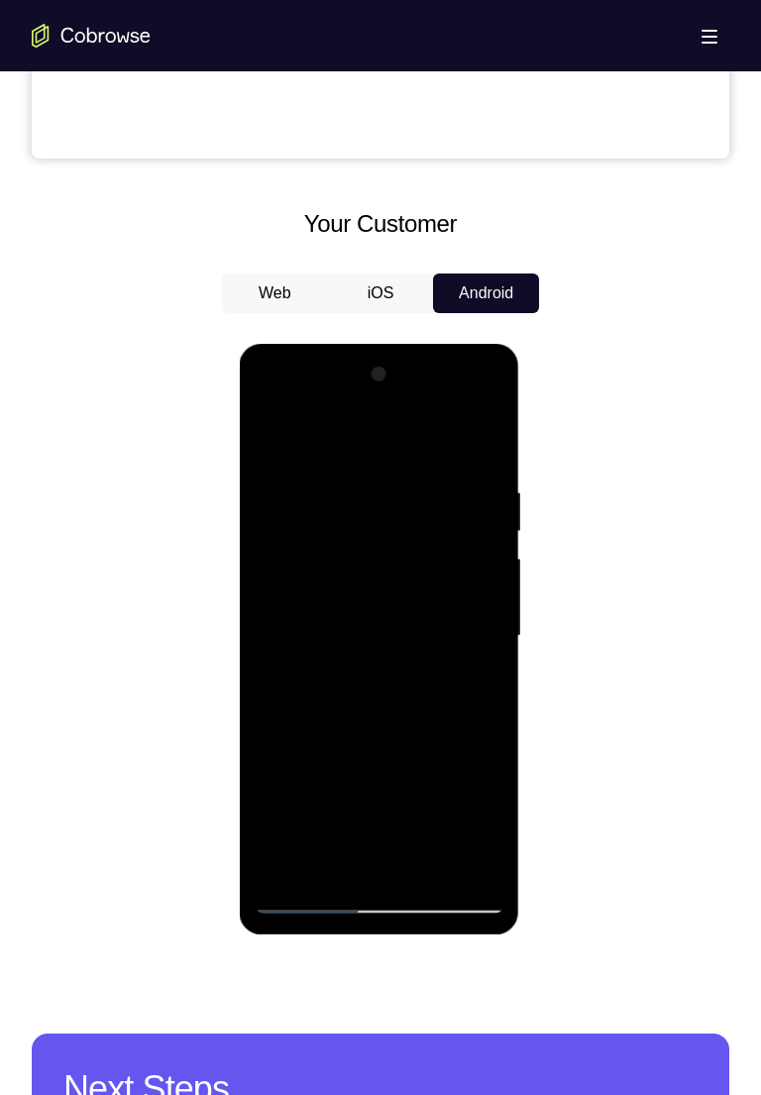
click at [273, 446] on div at bounding box center [379, 636] width 250 height 555
click at [286, 501] on div at bounding box center [379, 636] width 250 height 555
click at [281, 446] on div at bounding box center [379, 636] width 250 height 555
click at [276, 435] on div at bounding box center [379, 636] width 250 height 555
click at [305, 501] on div at bounding box center [379, 636] width 250 height 555
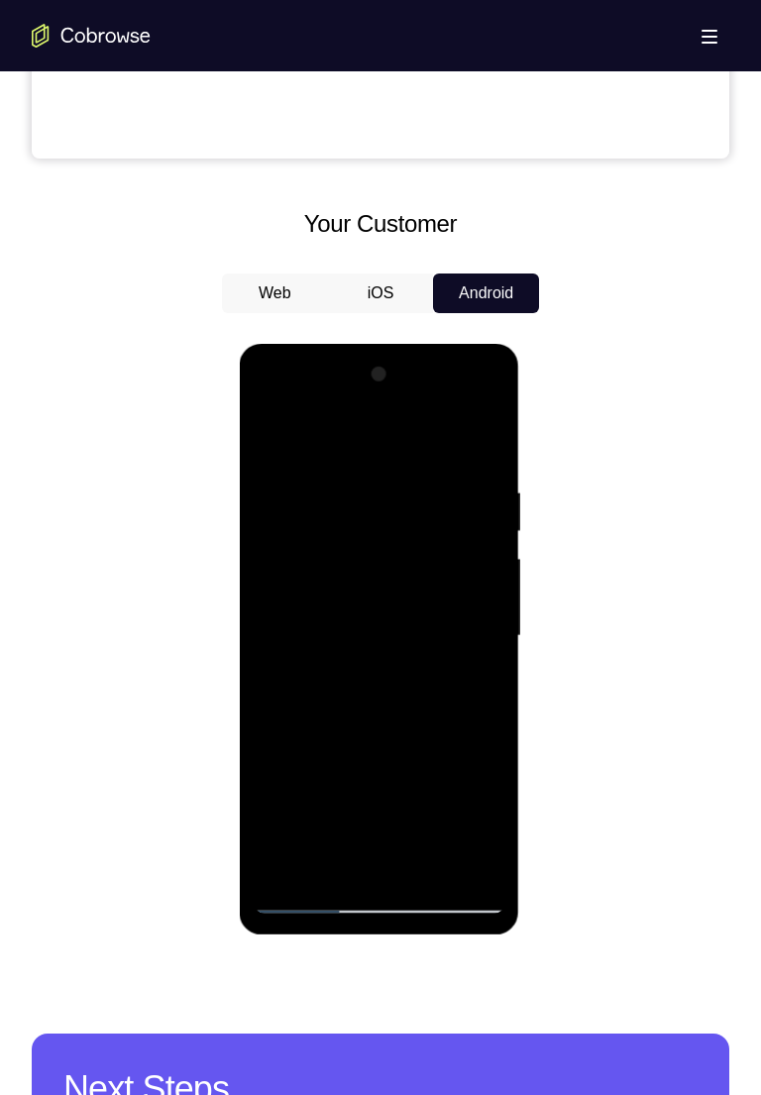
click at [286, 501] on div at bounding box center [379, 636] width 250 height 555
click at [268, 501] on div at bounding box center [379, 636] width 250 height 555
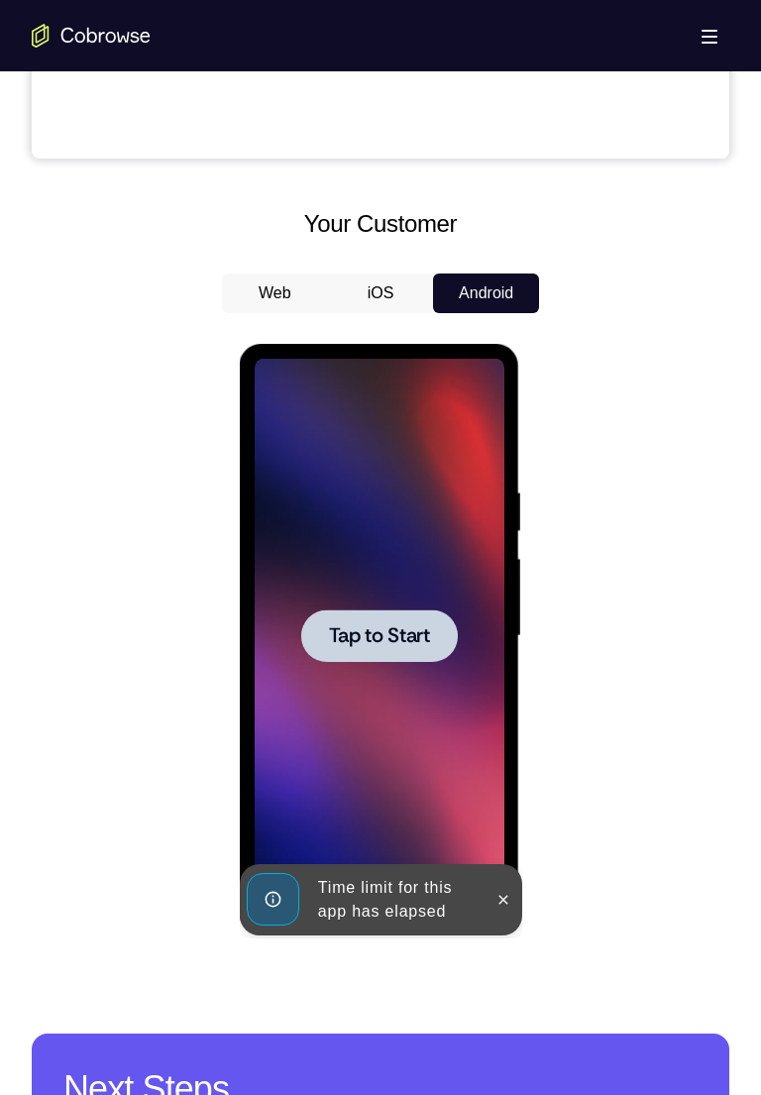
click at [347, 501] on div at bounding box center [378, 635] width 156 height 52
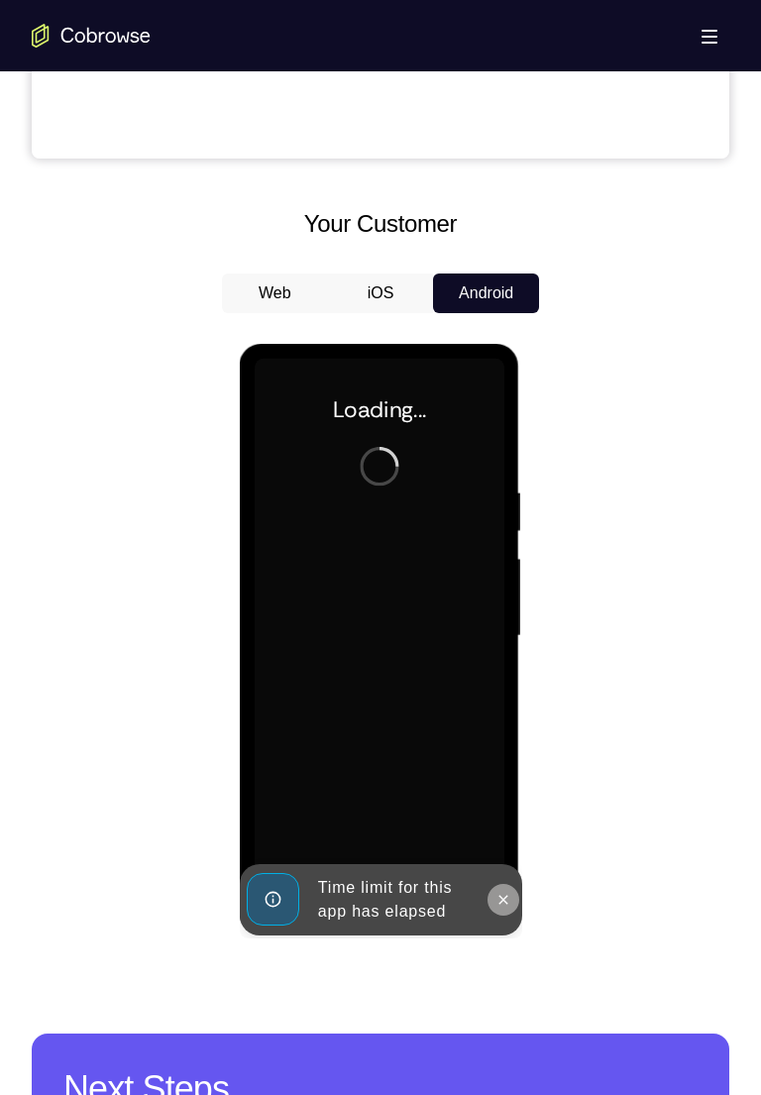
click at [496, 501] on button at bounding box center [502, 900] width 32 height 32
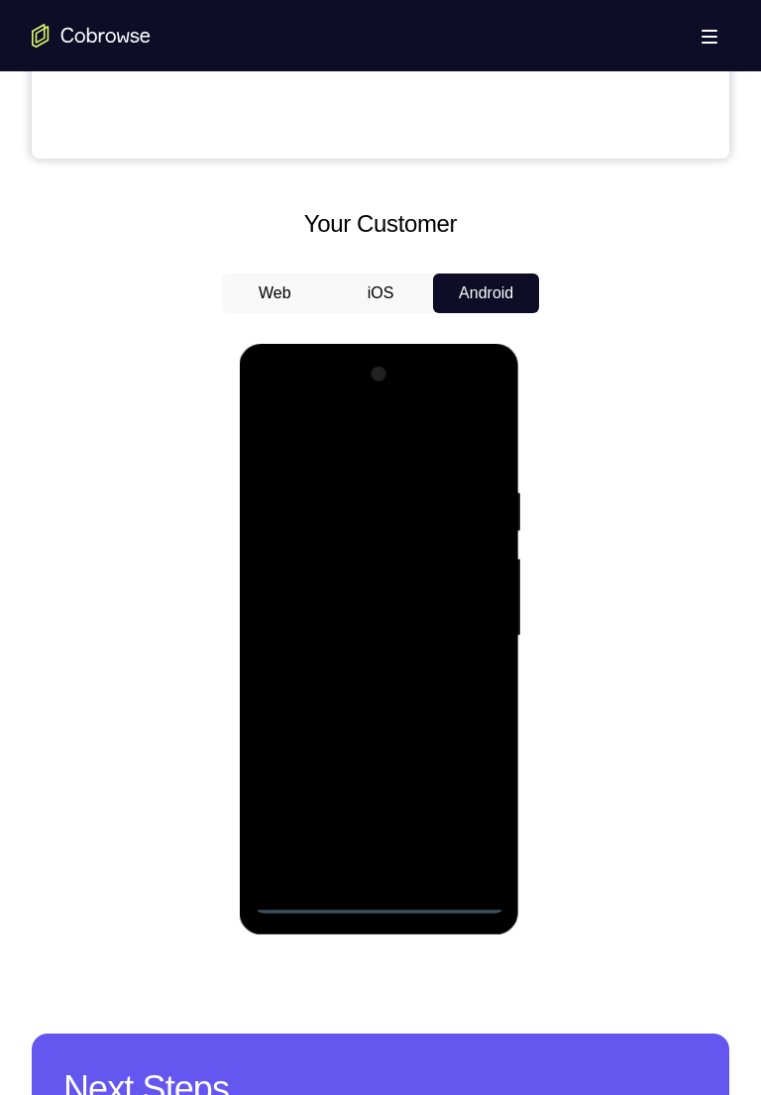
click at [379, 501] on div at bounding box center [379, 636] width 250 height 555
click at [456, 501] on div at bounding box center [379, 636] width 250 height 555
click at [315, 450] on div at bounding box center [379, 636] width 250 height 555
click at [456, 501] on div at bounding box center [379, 636] width 250 height 555
click at [357, 501] on div at bounding box center [379, 636] width 250 height 555
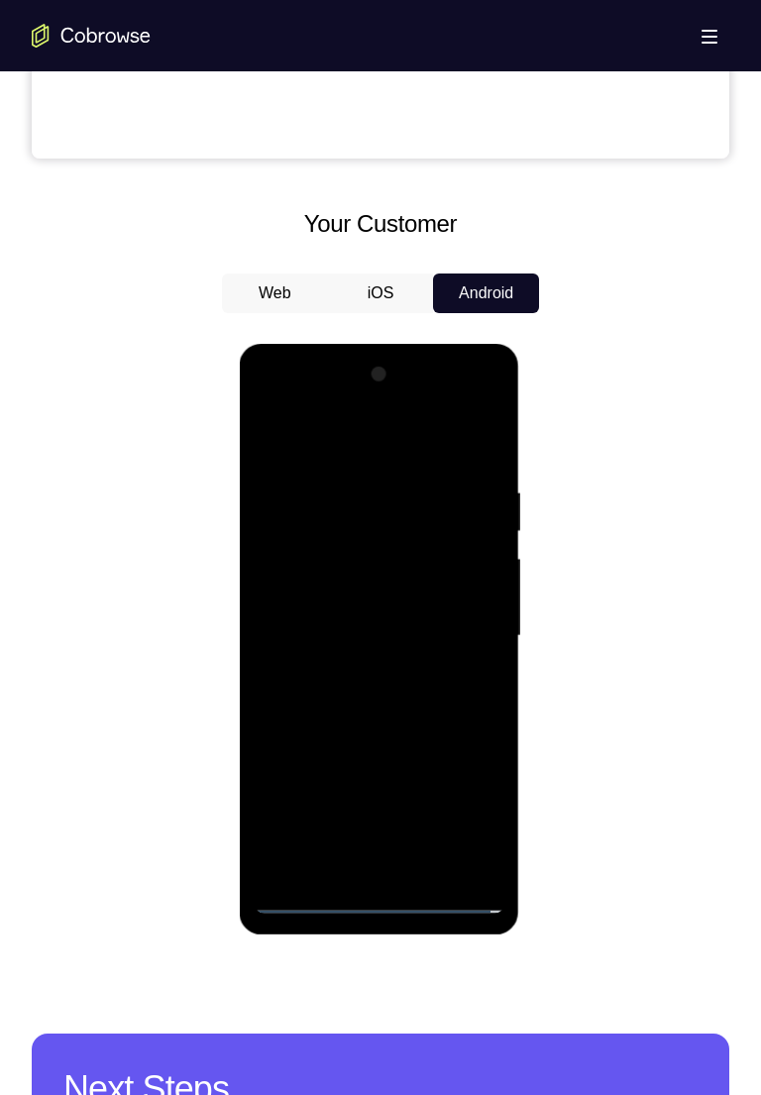
click at [368, 501] on div at bounding box center [379, 636] width 250 height 555
click at [369, 501] on div at bounding box center [379, 636] width 250 height 555
click at [424, 501] on div at bounding box center [379, 636] width 250 height 555
click at [331, 501] on div at bounding box center [379, 636] width 250 height 555
click at [340, 501] on div at bounding box center [379, 636] width 250 height 555
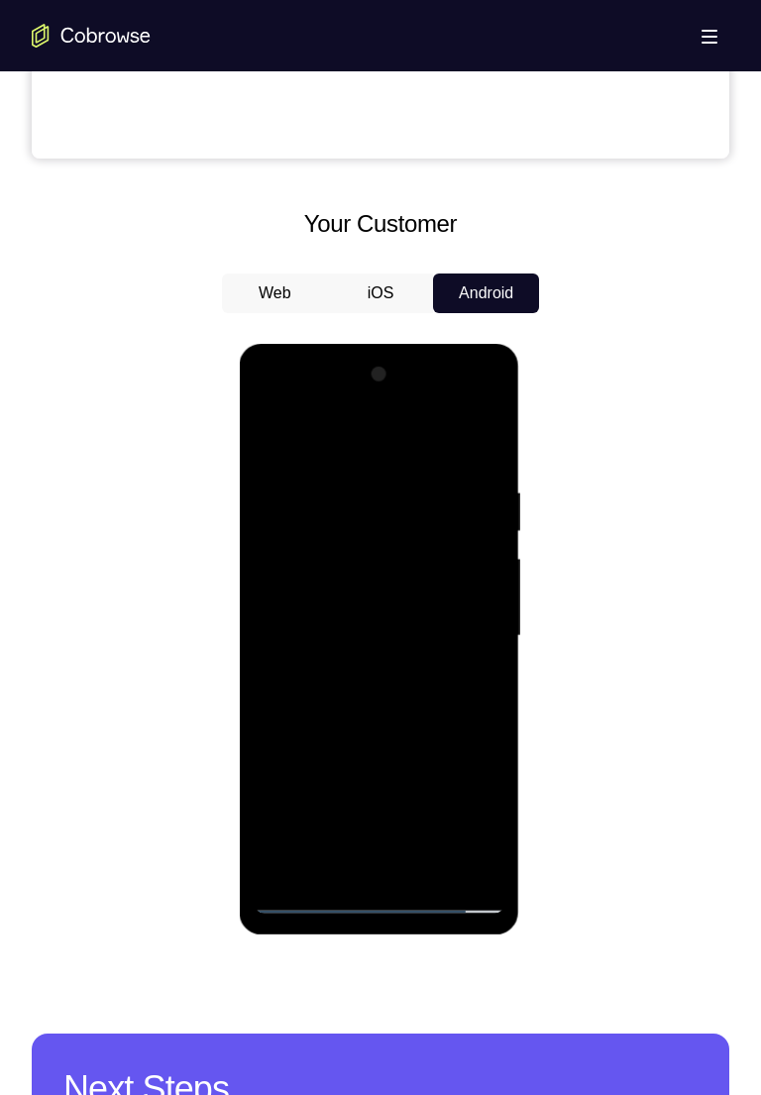
click at [284, 501] on div at bounding box center [379, 636] width 250 height 555
click at [470, 501] on div at bounding box center [379, 636] width 250 height 555
click at [481, 501] on div at bounding box center [379, 636] width 250 height 555
click at [270, 501] on div at bounding box center [379, 636] width 250 height 555
click at [288, 501] on div at bounding box center [379, 636] width 250 height 555
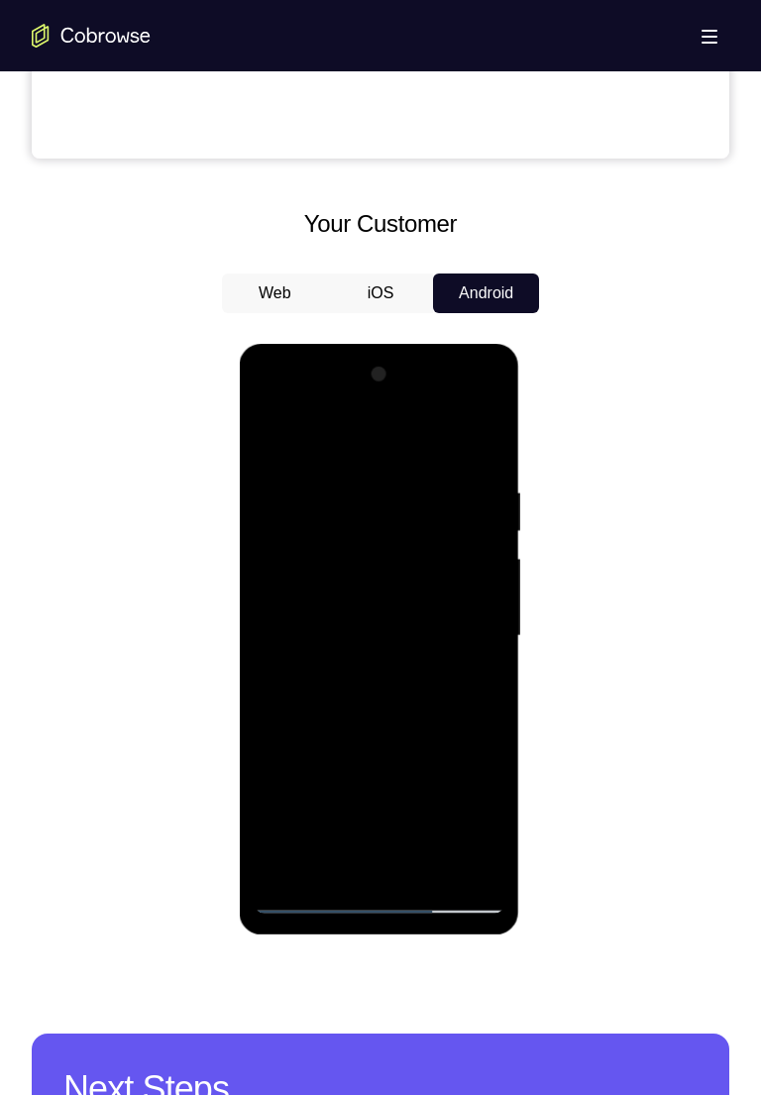
click at [284, 501] on div at bounding box center [379, 636] width 250 height 555
click at [270, 434] on div at bounding box center [379, 636] width 250 height 555
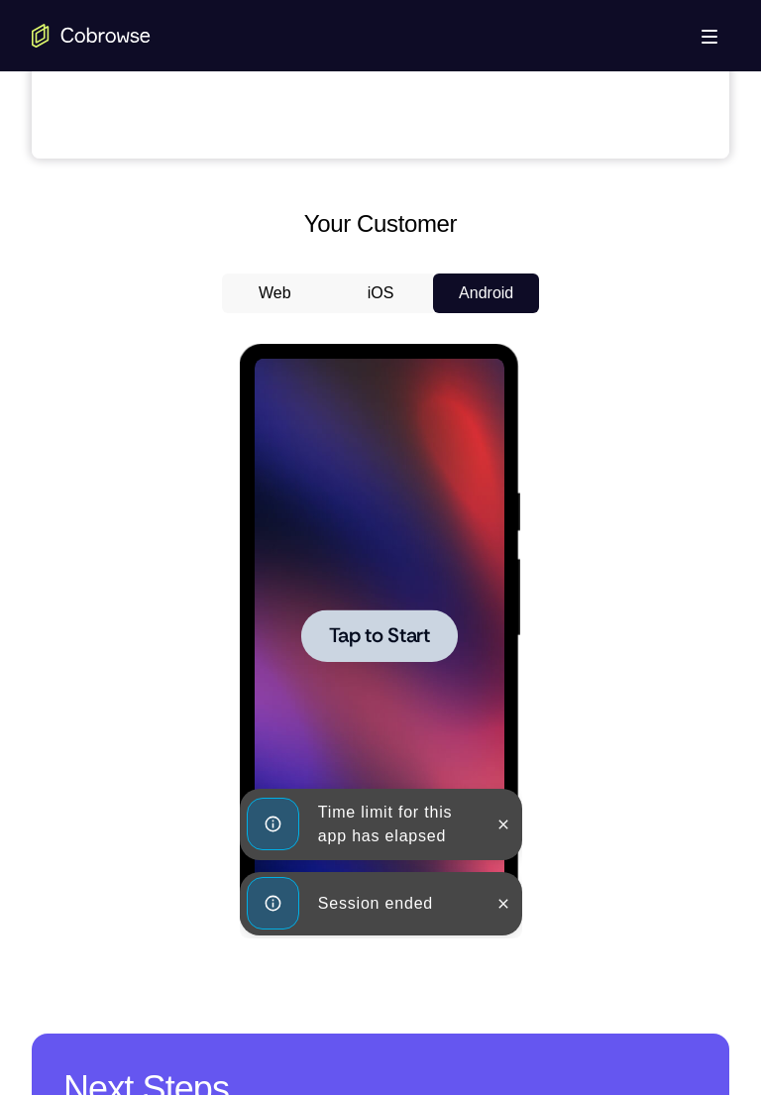
click at [342, 501] on span "Tap to Start" at bounding box center [378, 636] width 101 height 20
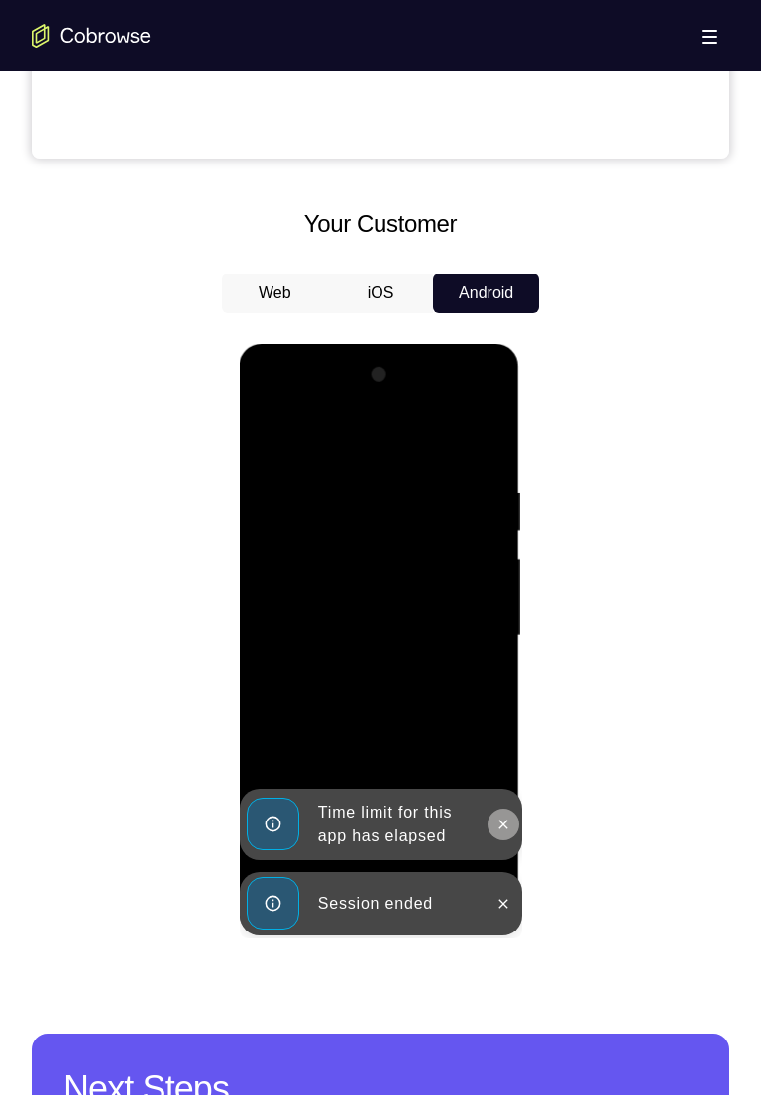
click at [505, 501] on button at bounding box center [502, 824] width 32 height 32
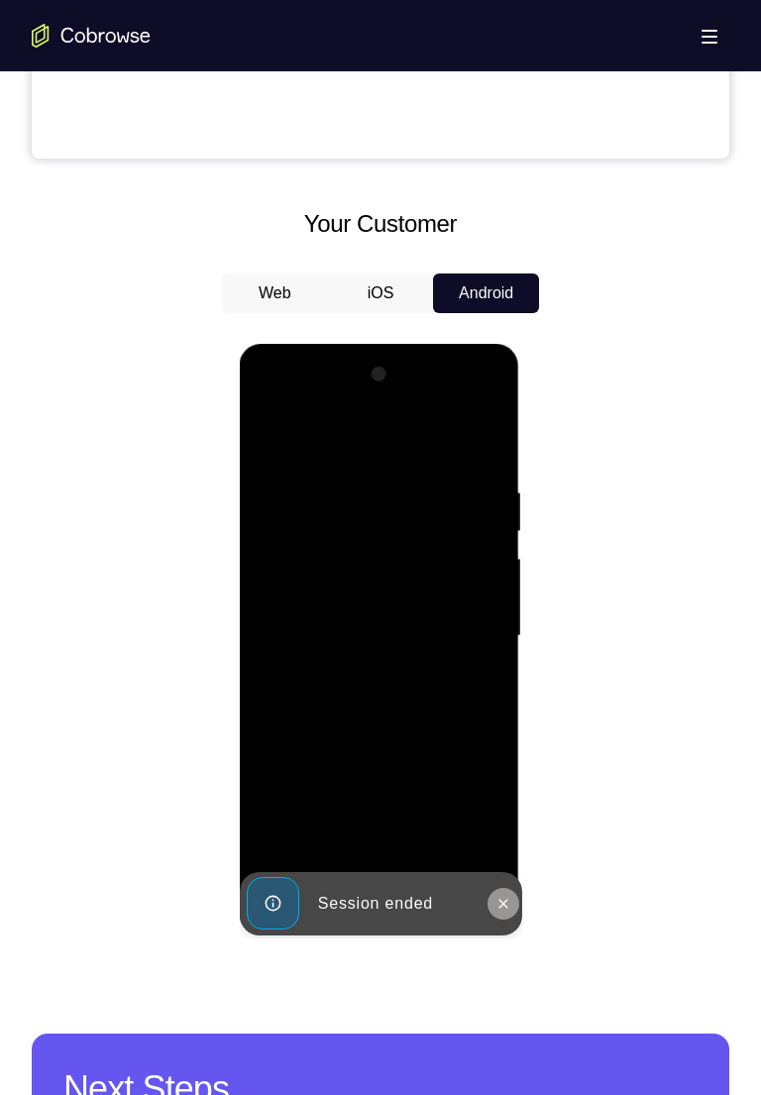
click at [495, 501] on button at bounding box center [502, 903] width 32 height 32
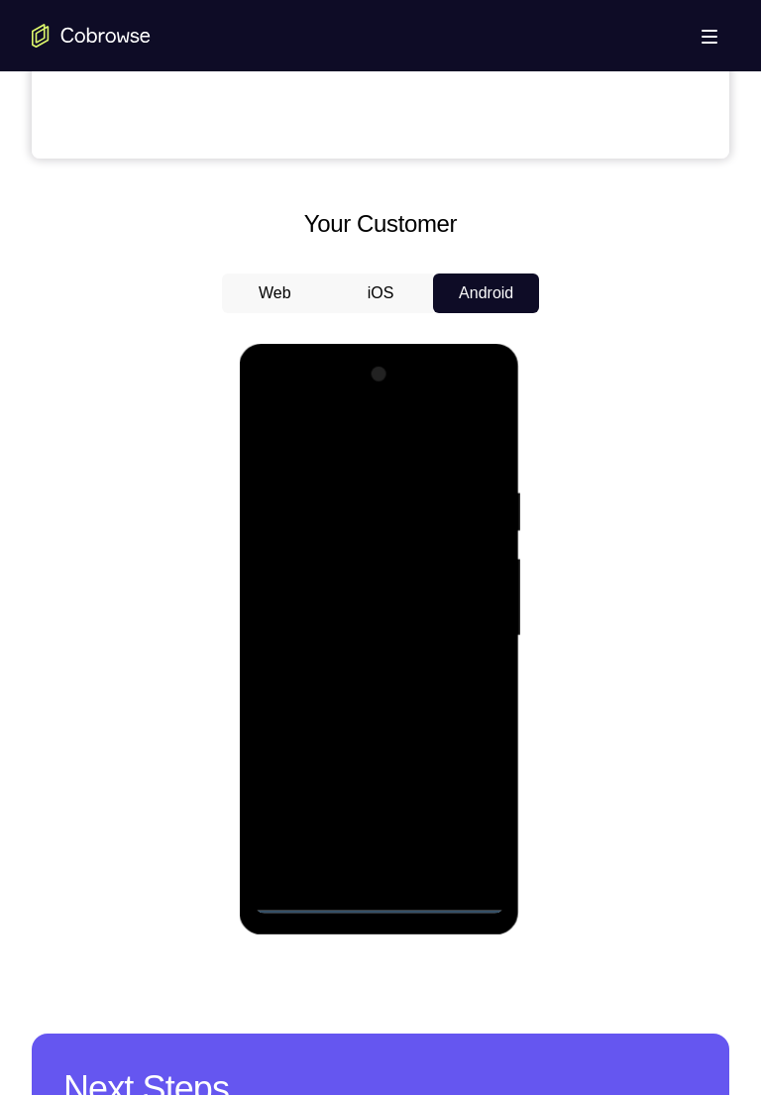
click at [371, 501] on div at bounding box center [379, 636] width 250 height 555
click at [372, 501] on div at bounding box center [379, 636] width 250 height 555
click at [373, 501] on div at bounding box center [379, 636] width 250 height 555
click at [448, 501] on div at bounding box center [379, 636] width 250 height 555
click at [330, 449] on div at bounding box center [379, 636] width 250 height 555
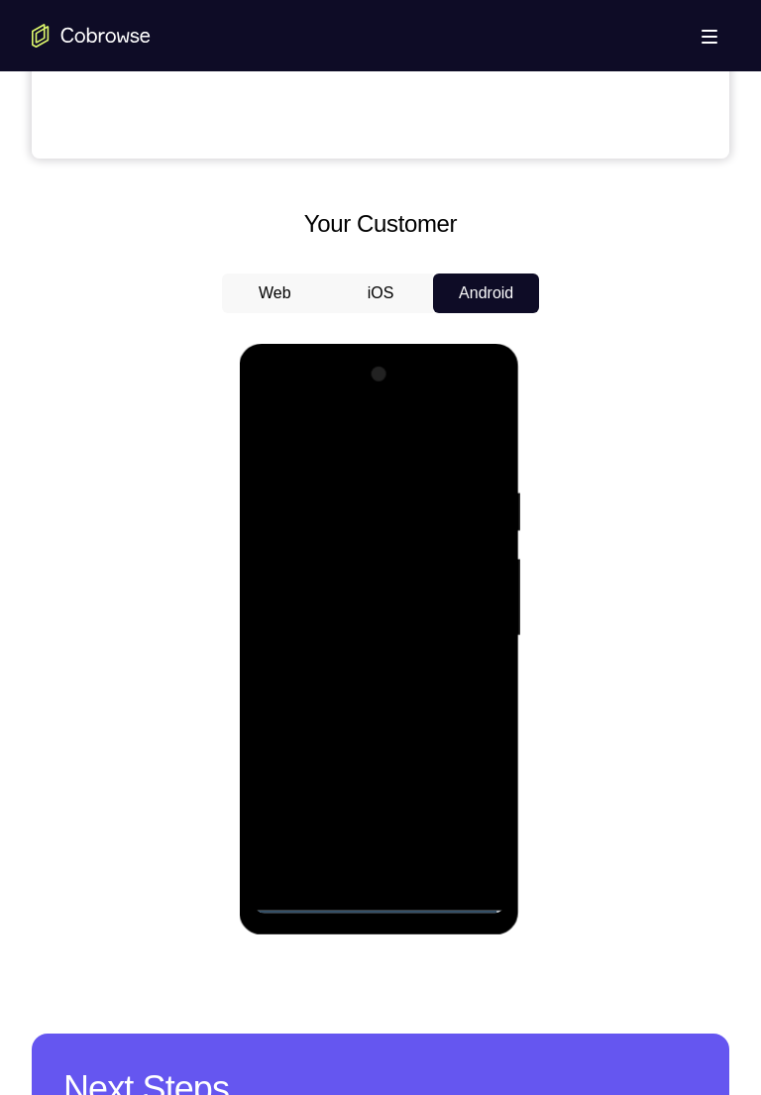
click at [462, 501] on div at bounding box center [379, 636] width 250 height 555
click at [359, 501] on div at bounding box center [379, 636] width 250 height 555
click at [367, 501] on div at bounding box center [379, 636] width 250 height 555
click at [402, 501] on div at bounding box center [379, 636] width 250 height 555
click at [456, 501] on div at bounding box center [379, 636] width 250 height 555
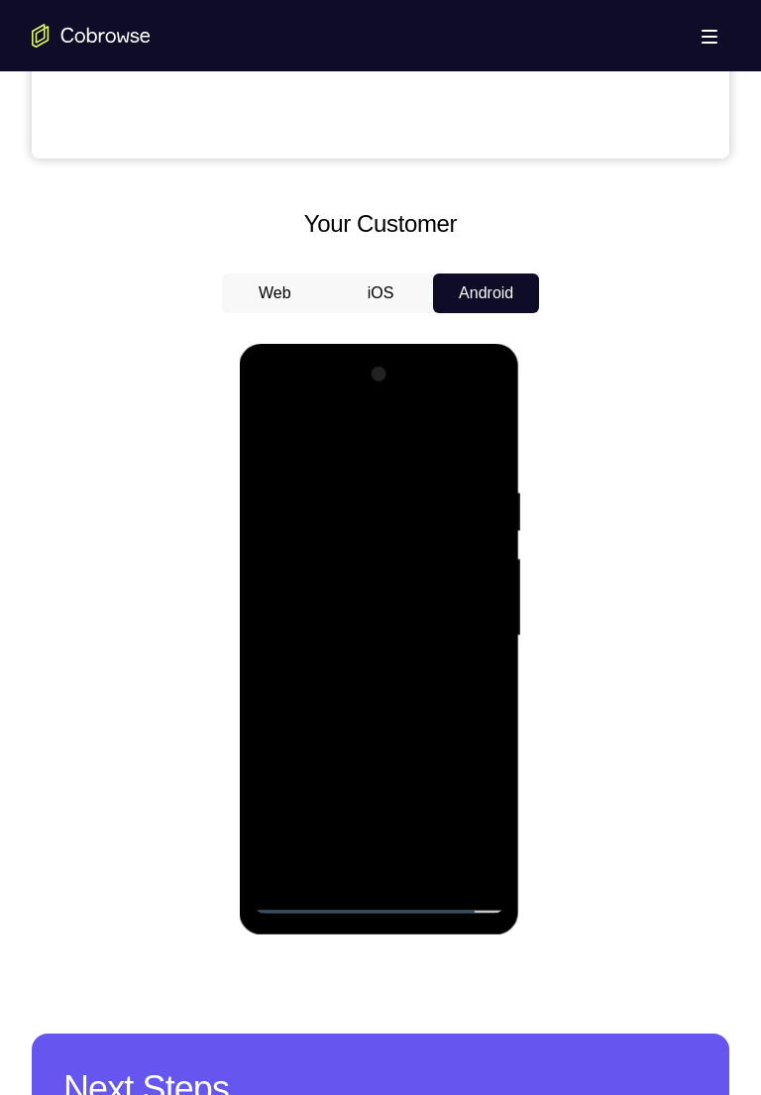
click at [319, 501] on div at bounding box center [379, 636] width 250 height 555
click at [307, 501] on div at bounding box center [379, 636] width 250 height 555
click at [343, 501] on div at bounding box center [379, 636] width 250 height 555
click at [344, 501] on div at bounding box center [379, 636] width 250 height 555
click at [302, 501] on div at bounding box center [379, 636] width 250 height 555
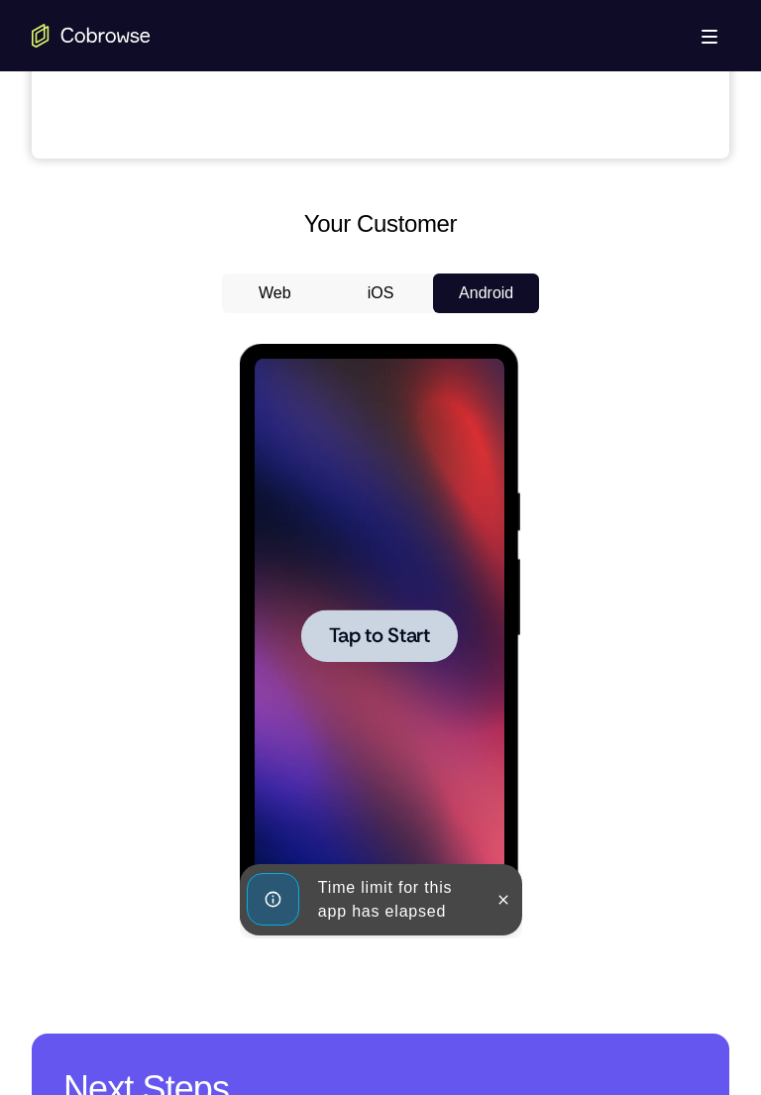
click at [356, 501] on span "Tap to Start" at bounding box center [378, 636] width 101 height 20
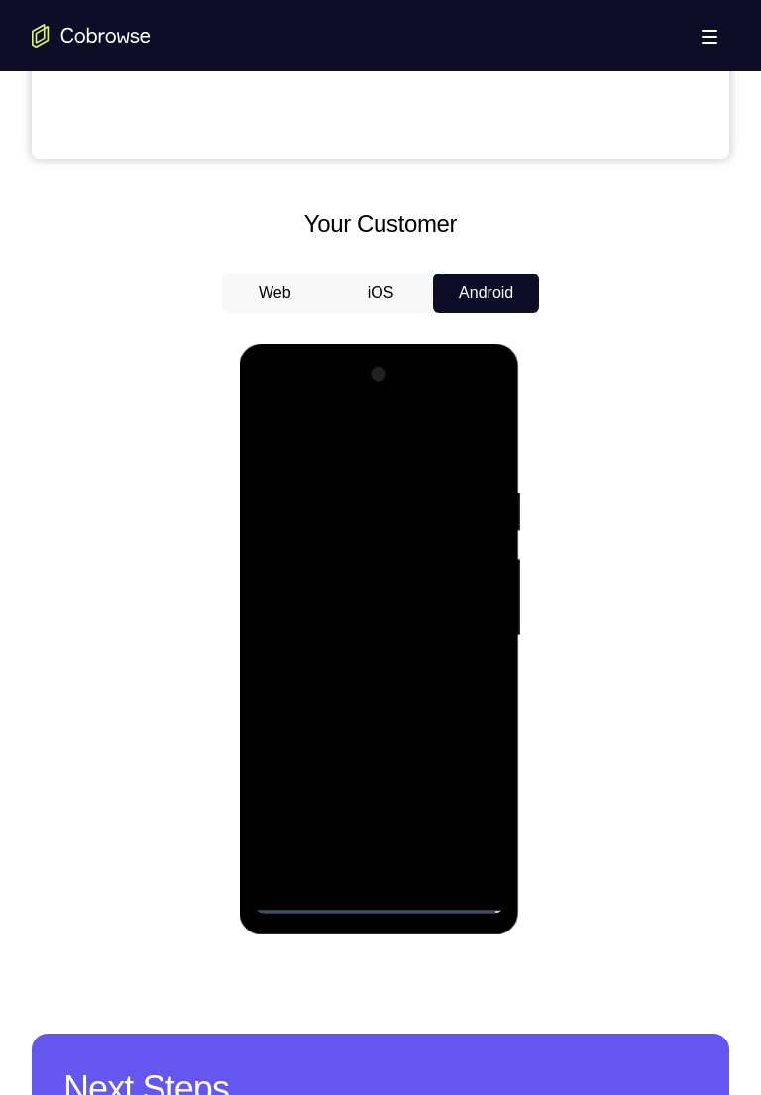
click at [378, 501] on div at bounding box center [379, 636] width 250 height 555
click at [377, 501] on div at bounding box center [379, 636] width 250 height 555
click at [461, 501] on div at bounding box center [379, 636] width 250 height 555
click at [339, 430] on div at bounding box center [379, 636] width 250 height 555
click at [463, 501] on div at bounding box center [379, 636] width 250 height 555
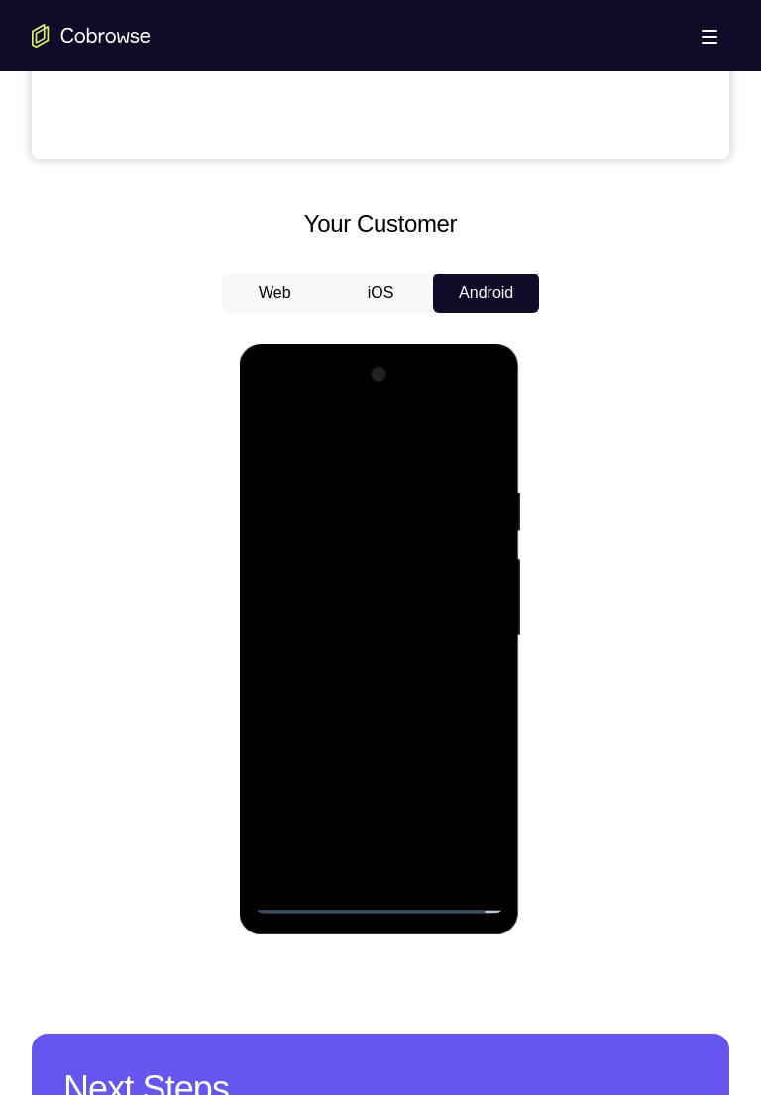
click at [353, 501] on div at bounding box center [379, 636] width 250 height 555
click at [403, 501] on div at bounding box center [379, 636] width 250 height 555
click at [394, 501] on div at bounding box center [379, 636] width 250 height 555
click at [430, 501] on div at bounding box center [379, 636] width 250 height 555
click at [318, 501] on div at bounding box center [379, 636] width 250 height 555
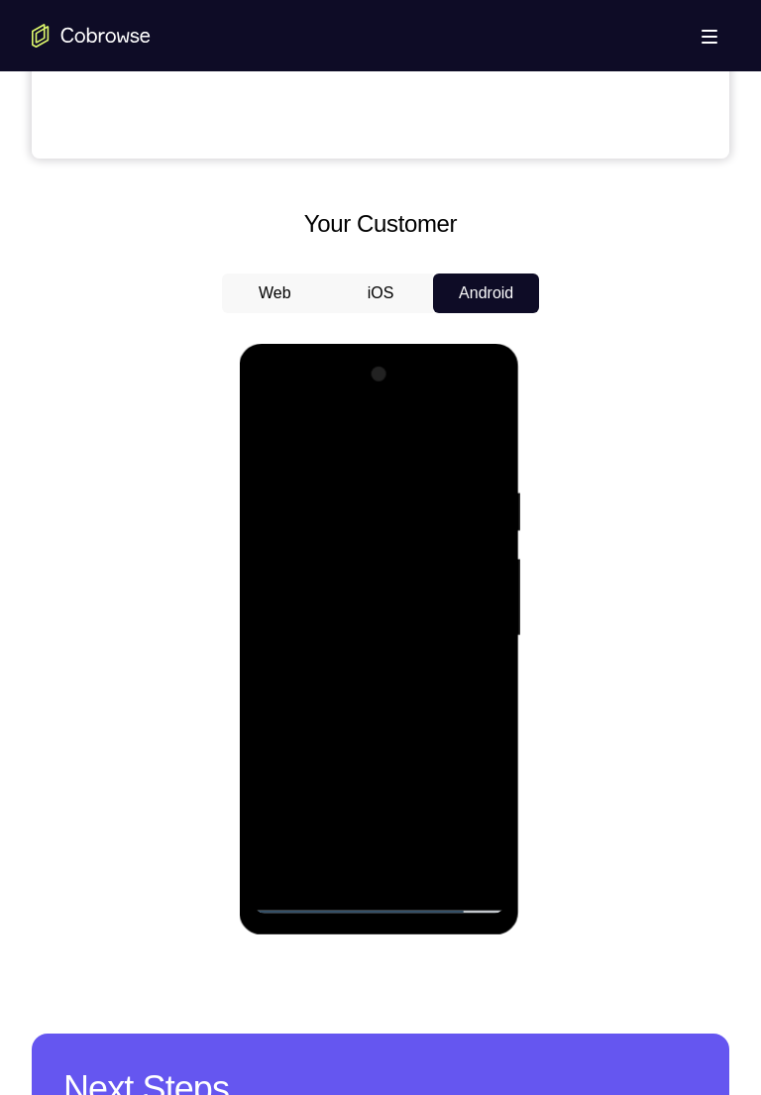
click at [327, 501] on div at bounding box center [379, 636] width 250 height 555
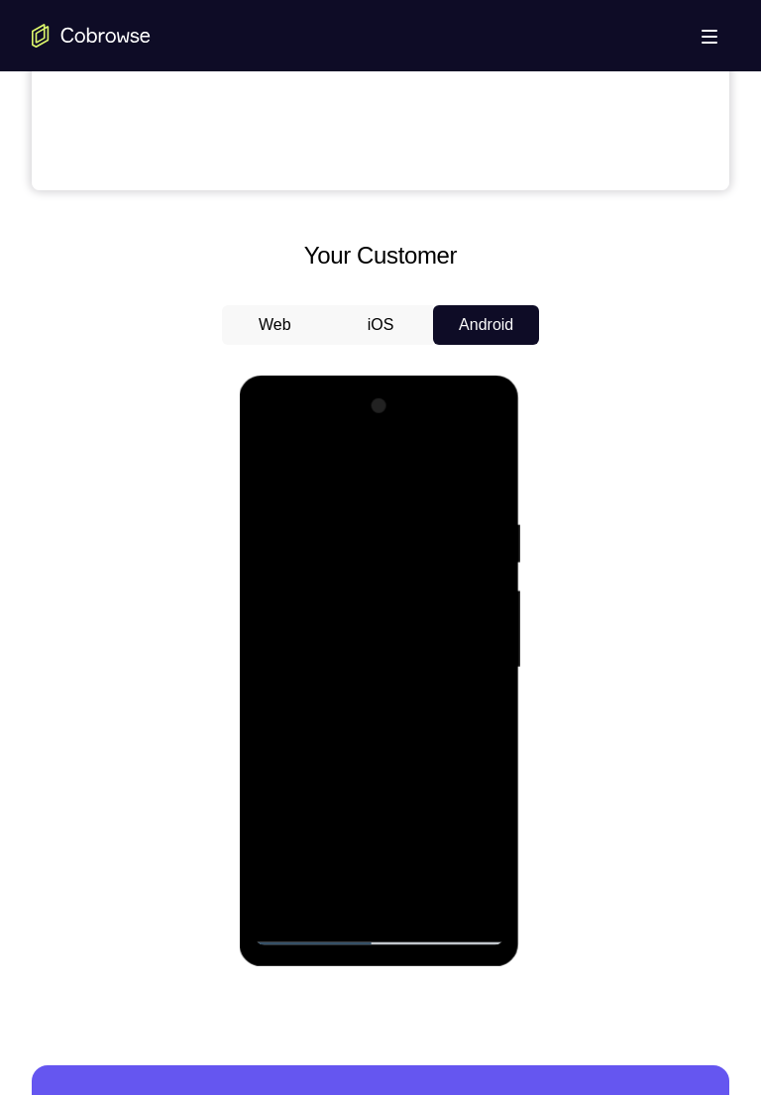
scroll to position [745, 0]
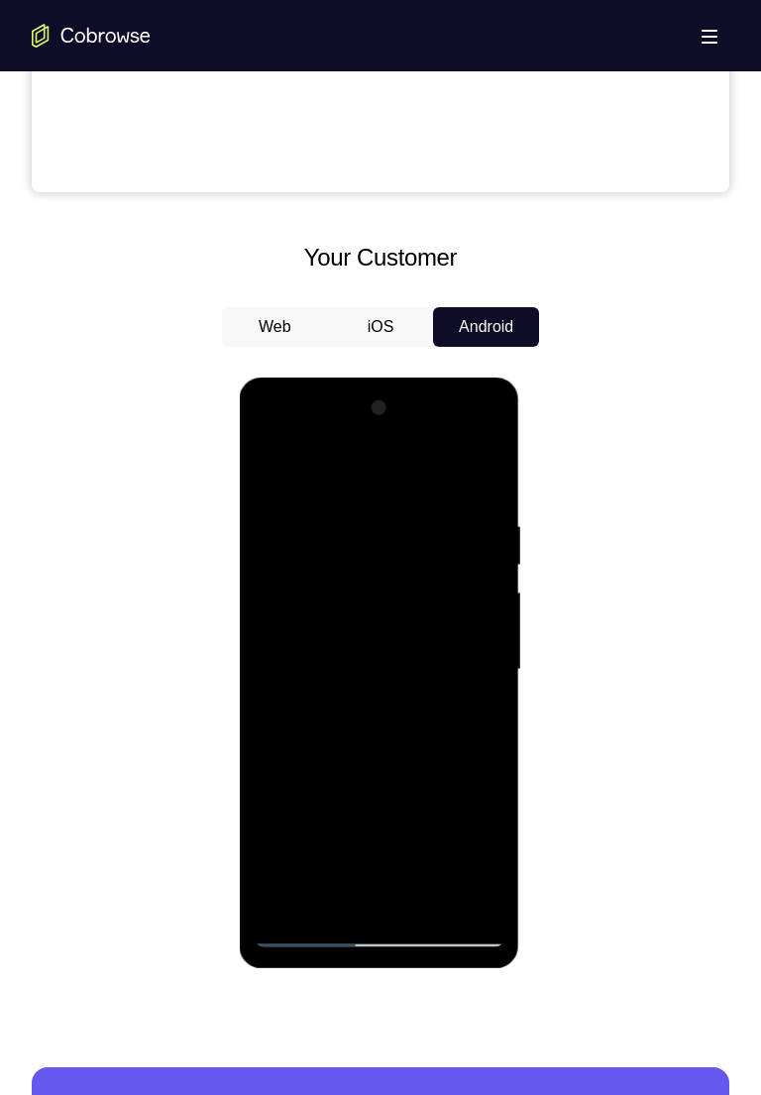
click at [277, 501] on div at bounding box center [379, 669] width 250 height 555
click at [272, 501] on div at bounding box center [379, 669] width 250 height 555
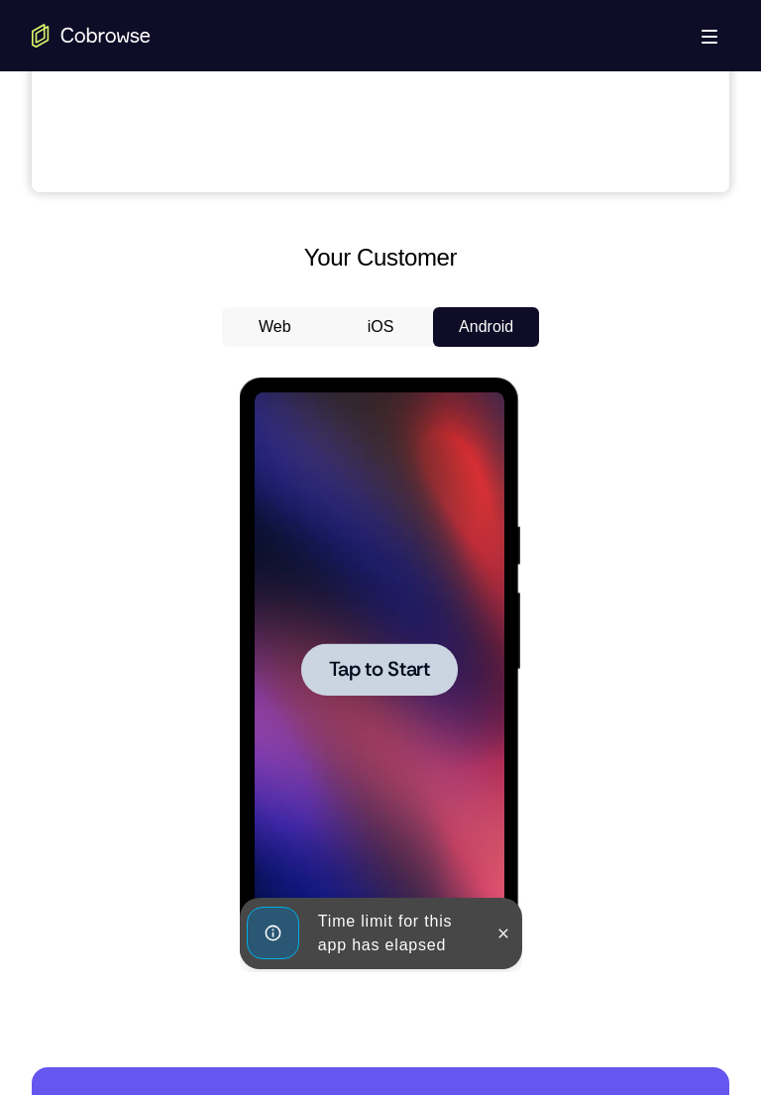
click at [358, 501] on span "Tap to Start" at bounding box center [378, 670] width 101 height 20
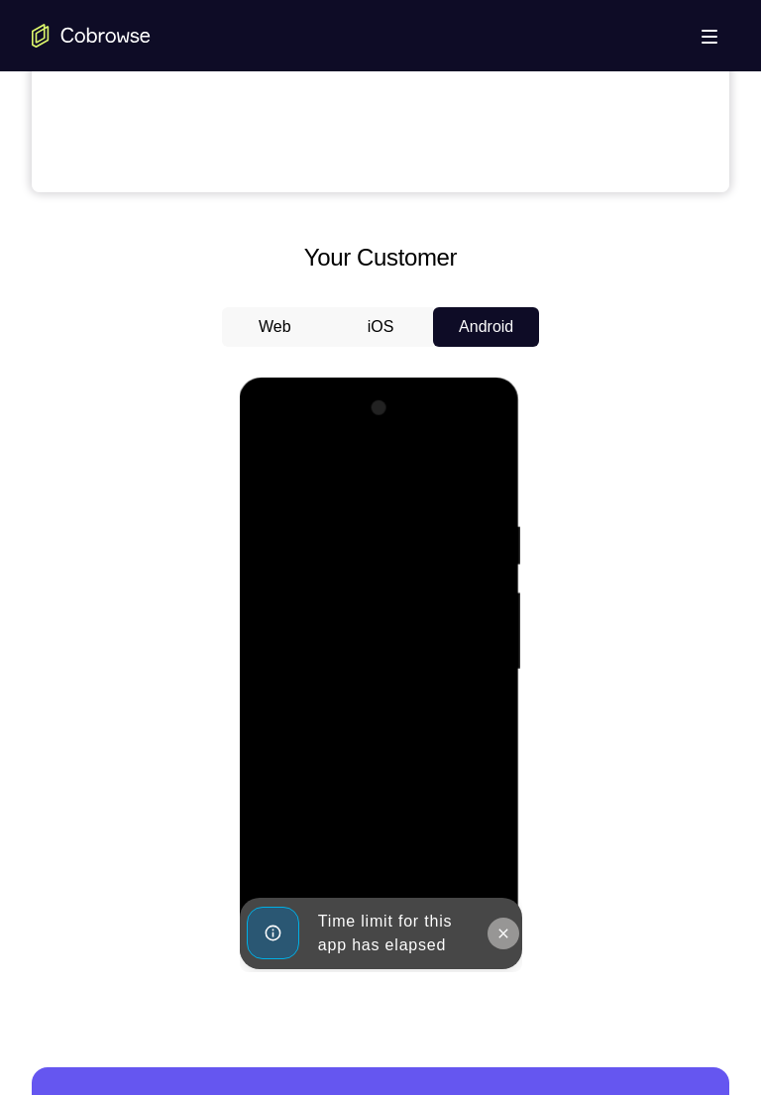
click at [494, 501] on icon at bounding box center [502, 933] width 16 height 16
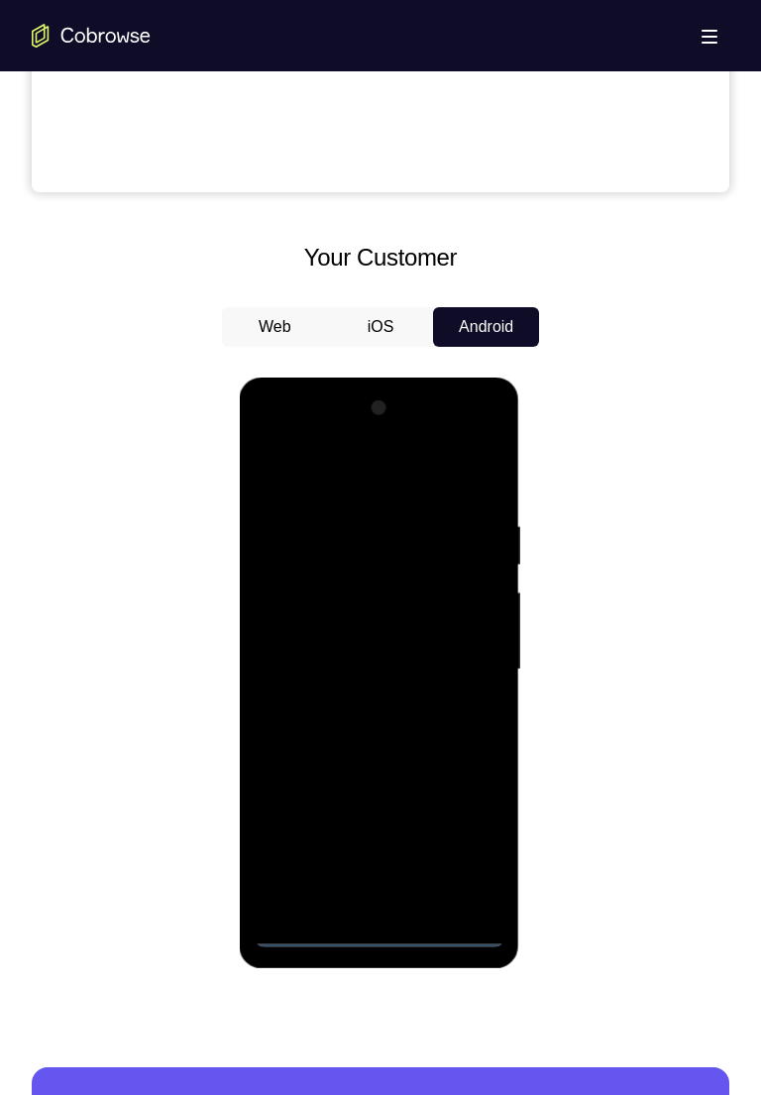
click at [380, 501] on div at bounding box center [379, 669] width 250 height 555
click at [332, 480] on div at bounding box center [379, 669] width 250 height 555
click at [463, 501] on div at bounding box center [379, 669] width 250 height 555
click at [354, 501] on div at bounding box center [379, 669] width 250 height 555
click at [314, 501] on div at bounding box center [379, 669] width 250 height 555
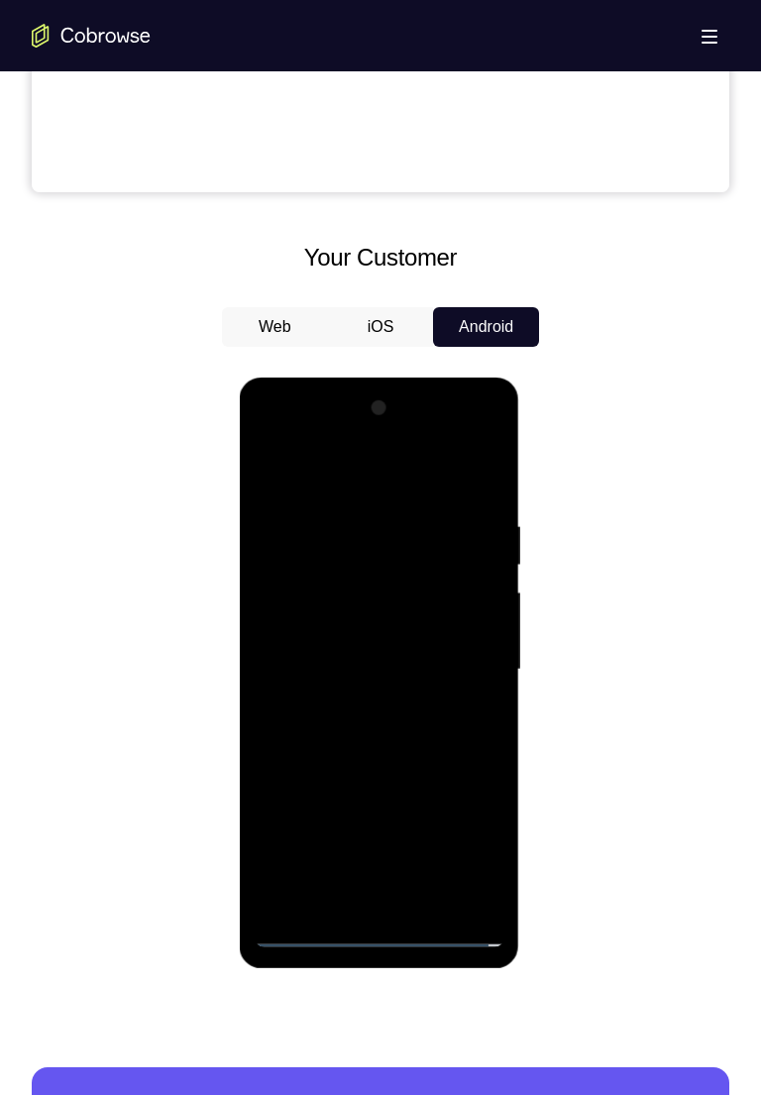
click at [431, 501] on div at bounding box center [379, 669] width 250 height 555
click at [460, 501] on div at bounding box center [379, 669] width 250 height 555
click at [316, 501] on div at bounding box center [379, 669] width 250 height 555
click at [473, 469] on div at bounding box center [379, 669] width 250 height 555
click at [325, 501] on div at bounding box center [379, 669] width 250 height 555
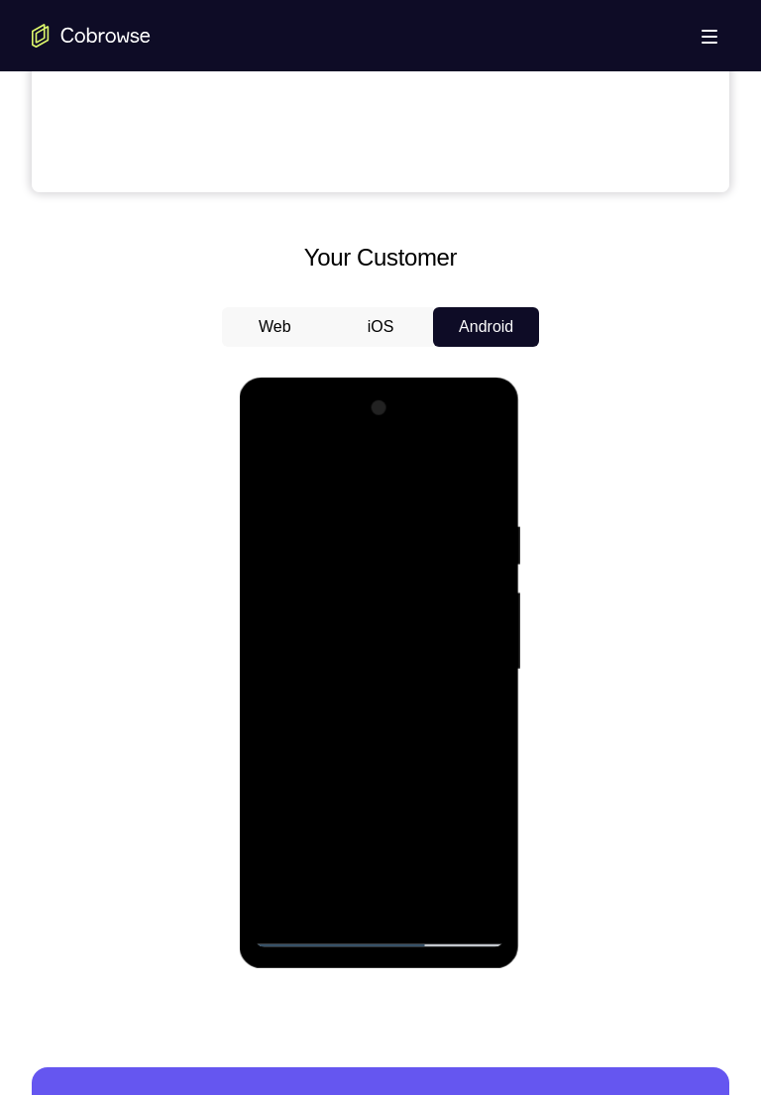
click at [349, 501] on div at bounding box center [379, 669] width 250 height 555
click at [343, 501] on div at bounding box center [379, 669] width 250 height 555
click at [322, 501] on div at bounding box center [379, 669] width 250 height 555
click at [321, 501] on div at bounding box center [379, 669] width 250 height 555
click at [319, 501] on div at bounding box center [379, 669] width 250 height 555
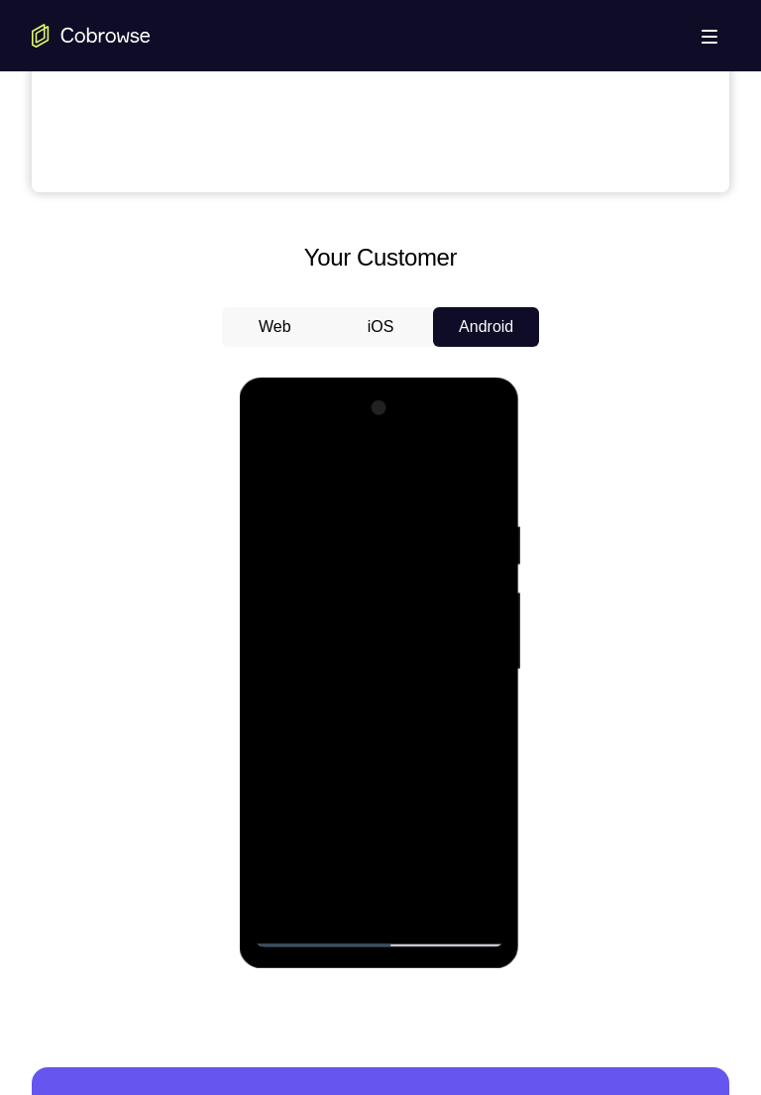
click at [314, 501] on div at bounding box center [379, 669] width 250 height 555
click at [291, 501] on div at bounding box center [379, 669] width 250 height 555
click at [322, 501] on div at bounding box center [379, 669] width 250 height 555
click at [321, 501] on div at bounding box center [379, 669] width 250 height 555
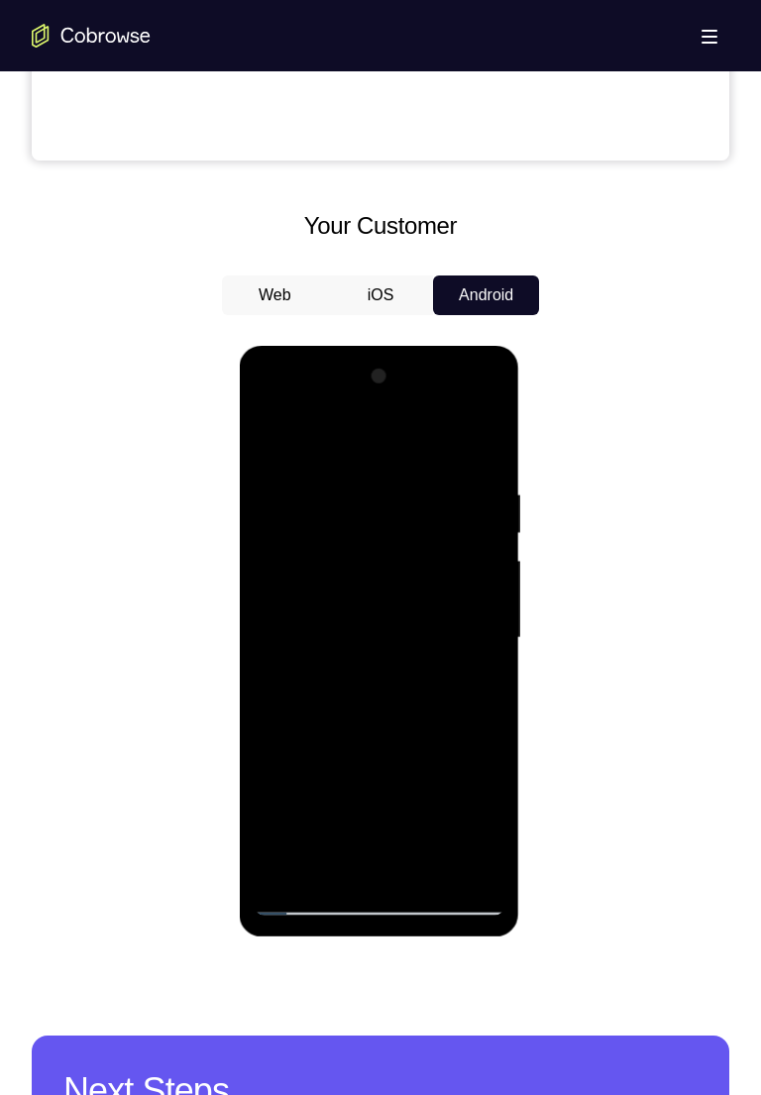
scroll to position [778, 0]
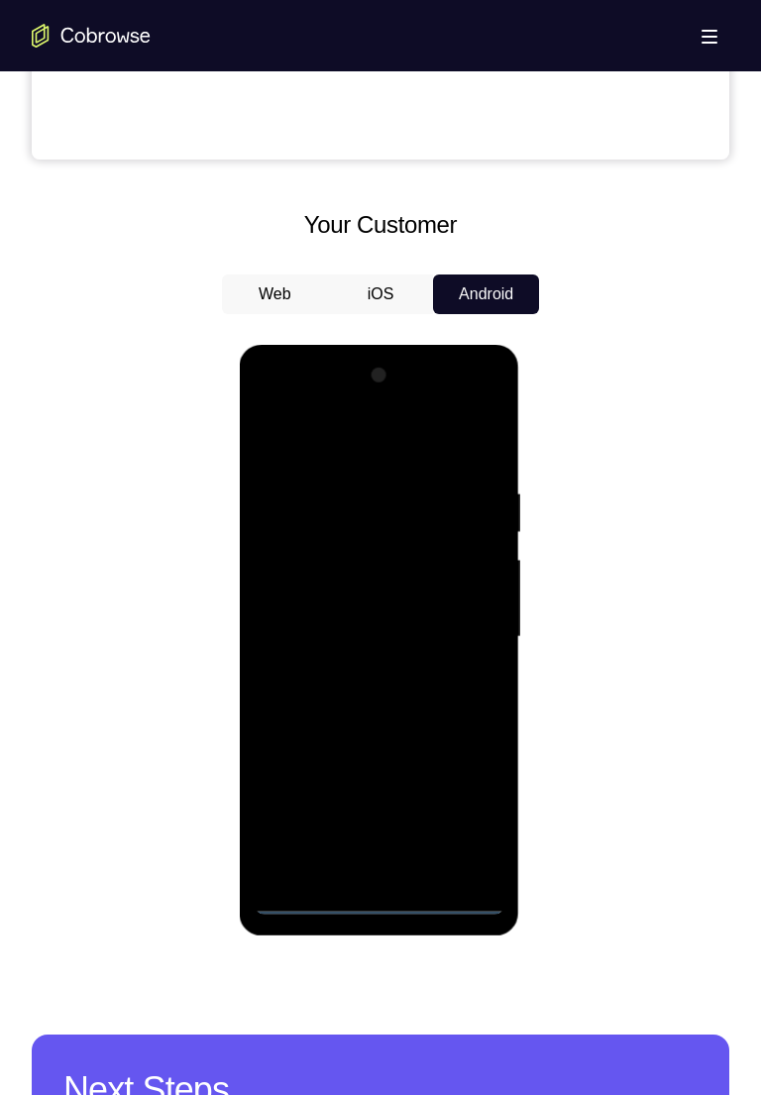
click at [381, 501] on div at bounding box center [379, 637] width 250 height 555
click at [468, 501] on div at bounding box center [379, 637] width 250 height 555
click at [315, 449] on div at bounding box center [379, 637] width 250 height 555
click at [465, 501] on div at bounding box center [379, 637] width 250 height 555
click at [353, 501] on div at bounding box center [379, 637] width 250 height 555
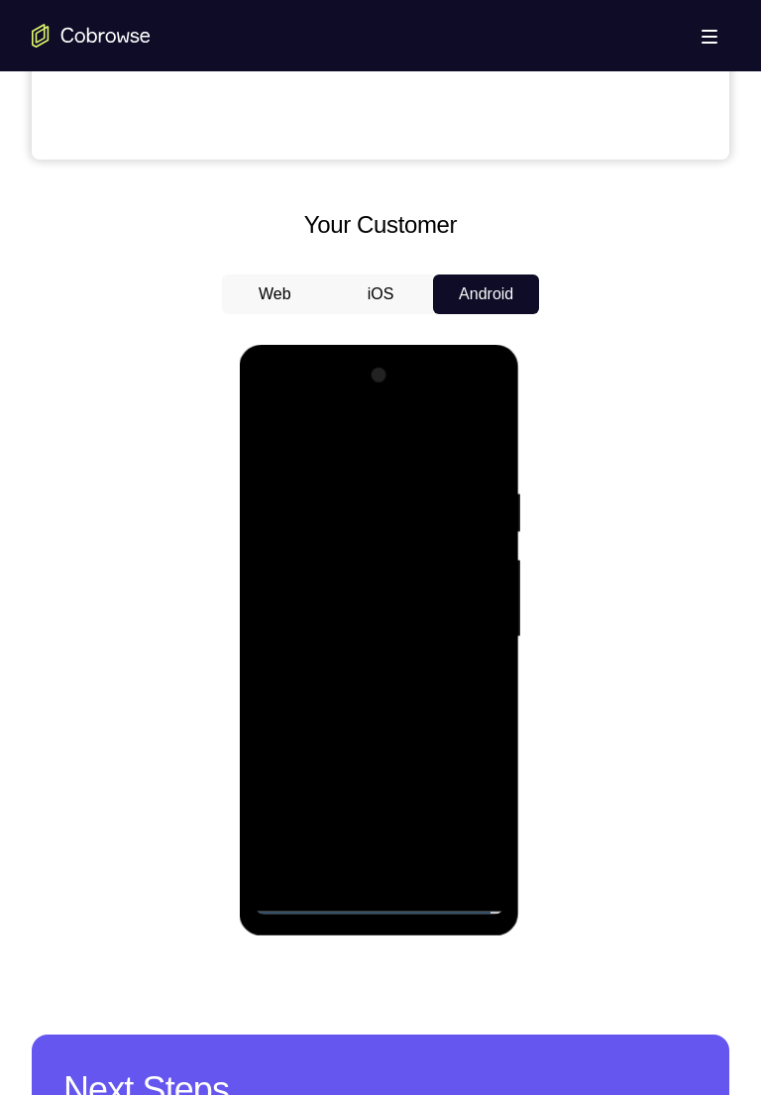
click at [337, 501] on div at bounding box center [379, 637] width 250 height 555
click at [398, 501] on div at bounding box center [379, 637] width 250 height 555
click at [438, 501] on div at bounding box center [379, 637] width 250 height 555
click at [346, 501] on div at bounding box center [379, 637] width 250 height 555
click at [471, 501] on div at bounding box center [379, 637] width 250 height 555
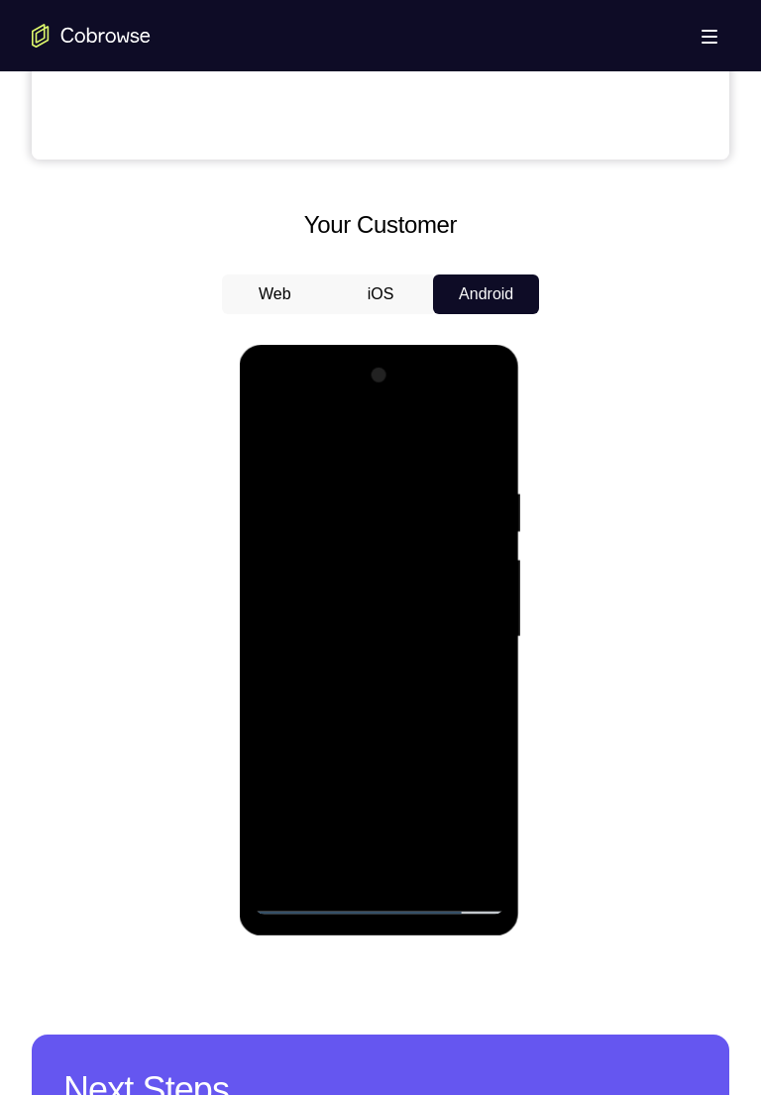
click at [338, 501] on div at bounding box center [379, 637] width 250 height 555
click at [314, 501] on div at bounding box center [379, 637] width 250 height 555
click at [469, 501] on div at bounding box center [379, 637] width 250 height 555
click at [445, 501] on div at bounding box center [379, 637] width 250 height 555
click at [320, 501] on div at bounding box center [379, 637] width 250 height 555
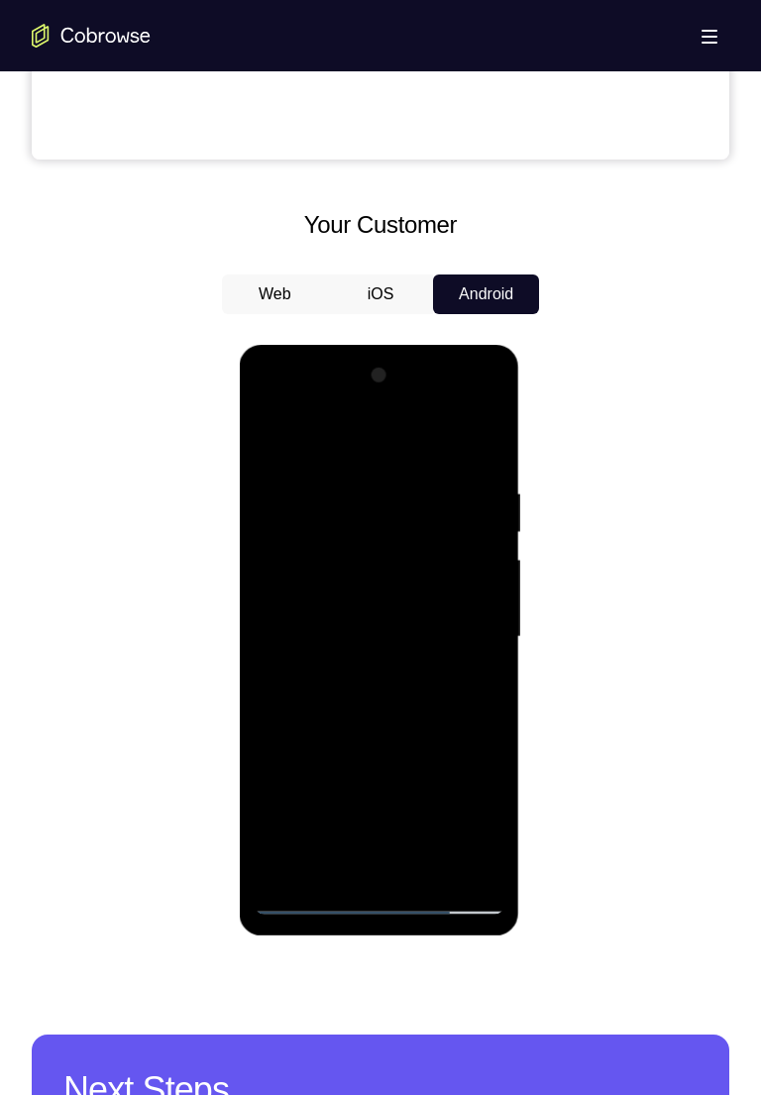
click at [300, 501] on div at bounding box center [379, 637] width 250 height 555
click at [346, 501] on div at bounding box center [379, 637] width 250 height 555
click at [479, 501] on div at bounding box center [379, 637] width 250 height 555
click at [335, 501] on div at bounding box center [379, 637] width 250 height 555
click at [344, 501] on div at bounding box center [379, 637] width 250 height 555
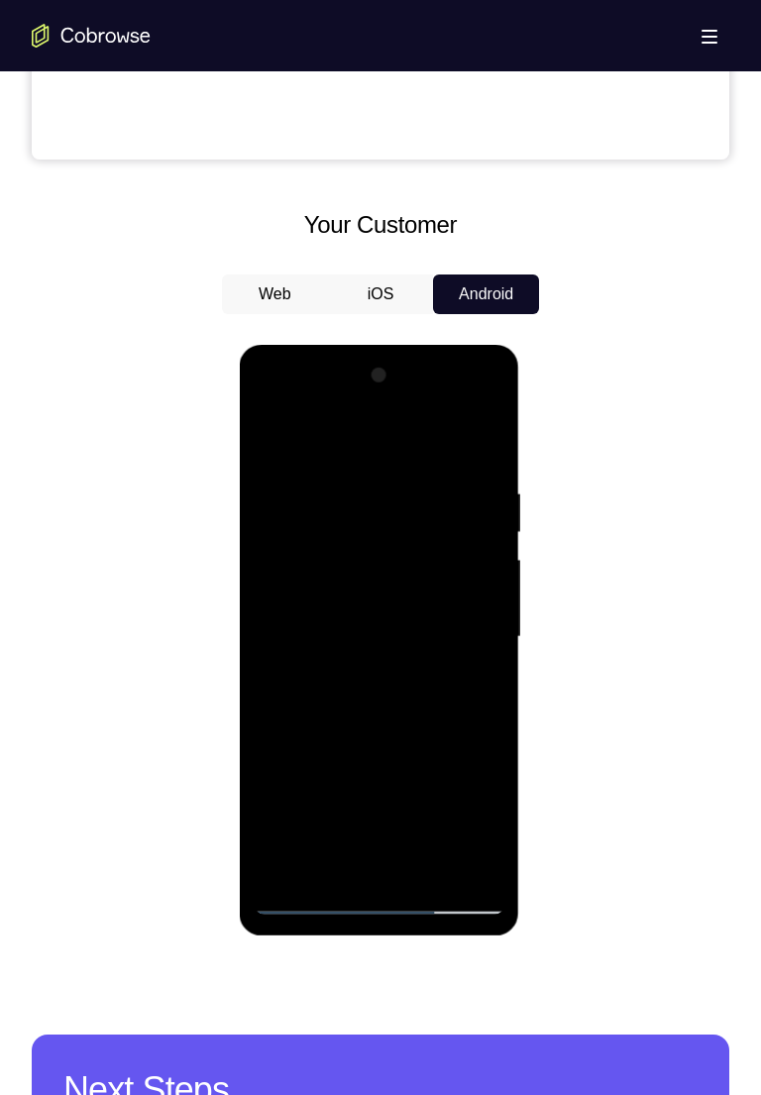
click at [303, 501] on div at bounding box center [379, 637] width 250 height 555
click at [295, 501] on div at bounding box center [379, 637] width 250 height 555
click at [325, 501] on div at bounding box center [379, 637] width 250 height 555
click at [328, 501] on div at bounding box center [379, 637] width 250 height 555
click at [324, 501] on div at bounding box center [379, 637] width 250 height 555
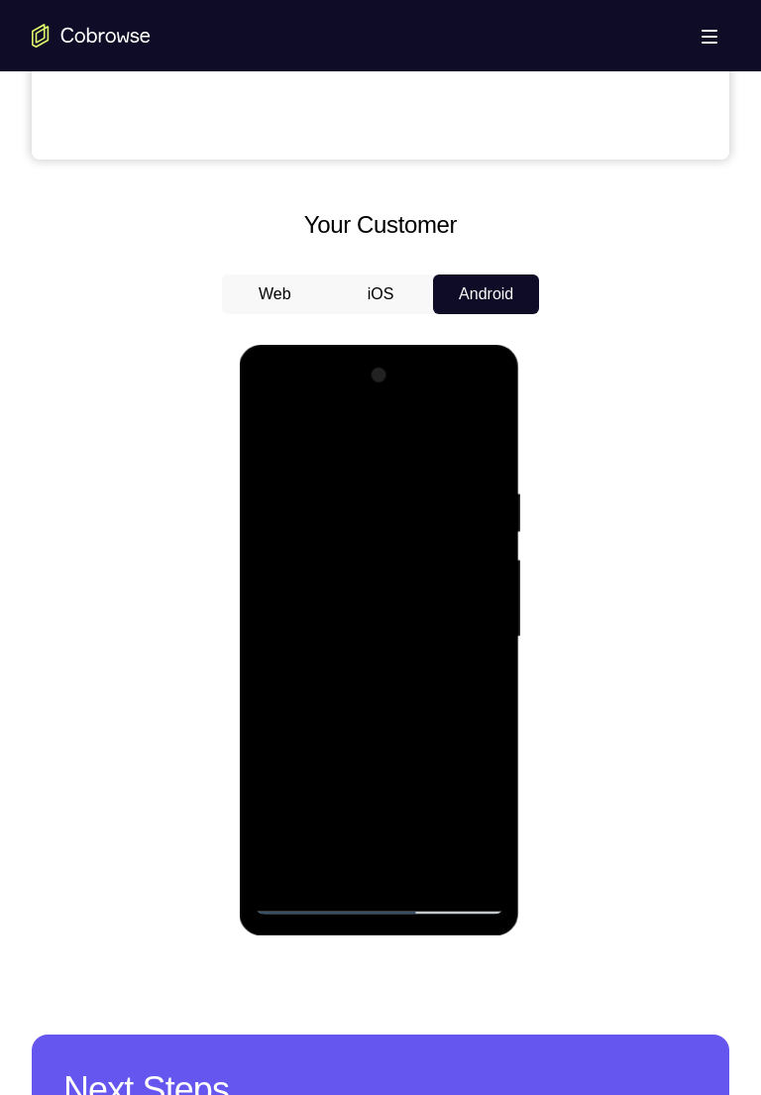
click at [378, 501] on div at bounding box center [379, 637] width 250 height 555
click at [468, 501] on div at bounding box center [379, 637] width 250 height 555
click at [336, 405] on div at bounding box center [379, 637] width 250 height 555
click at [287, 501] on div at bounding box center [379, 637] width 250 height 555
click at [280, 501] on div at bounding box center [379, 637] width 250 height 555
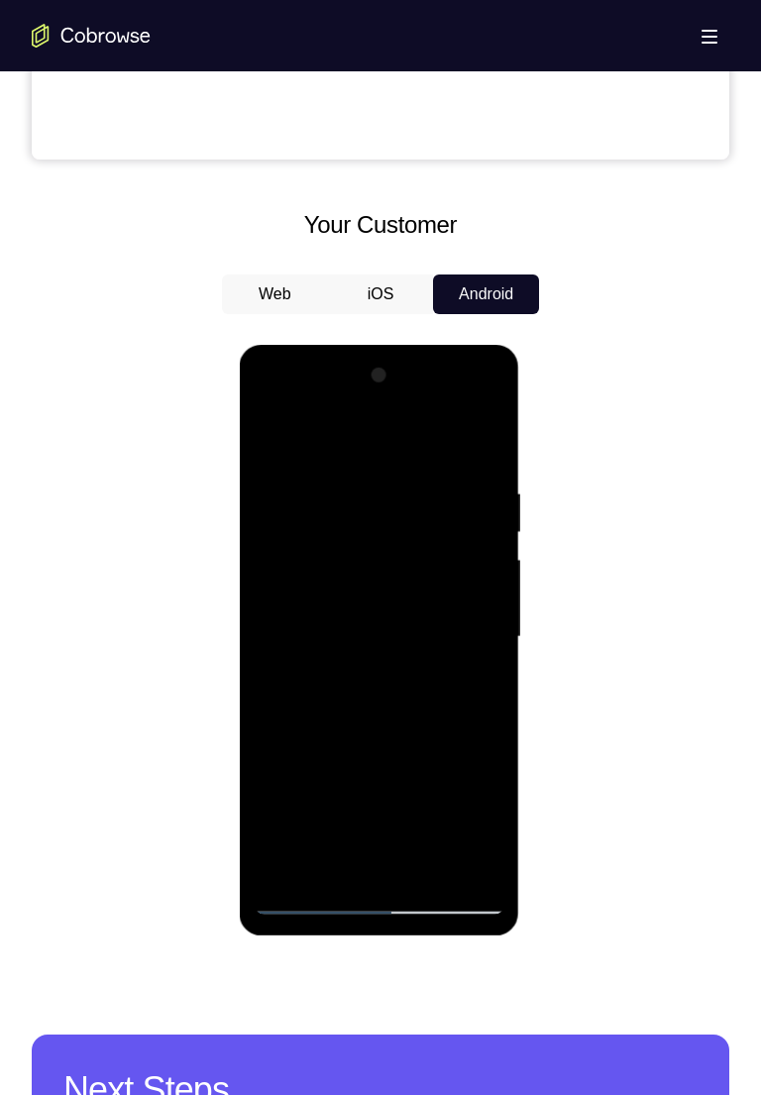
click at [482, 485] on div at bounding box center [379, 637] width 250 height 555
